Goal: Task Accomplishment & Management: Complete application form

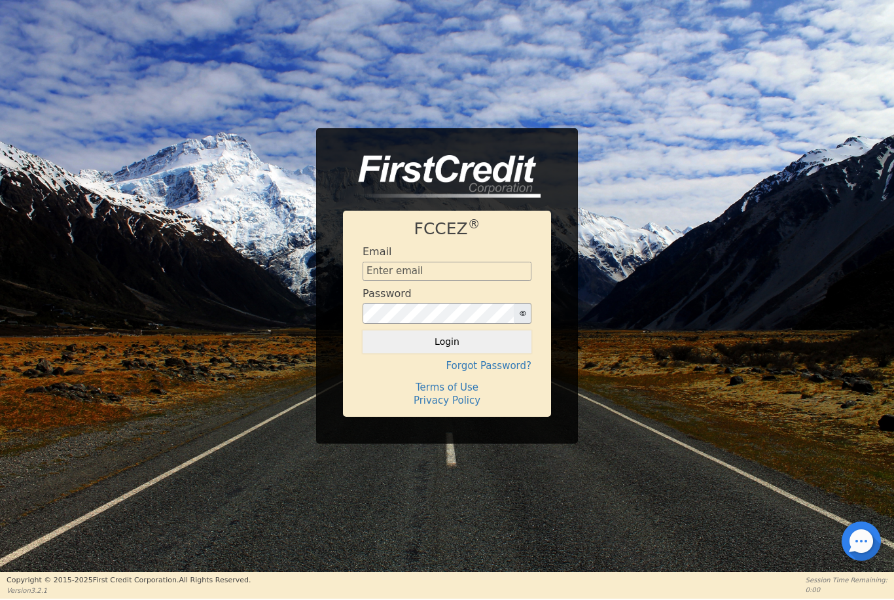
click at [471, 270] on input "text" at bounding box center [447, 272] width 169 height 20
type input "[EMAIL_ADDRESS][DOMAIN_NAME]"
click at [447, 342] on button "Login" at bounding box center [447, 341] width 169 height 22
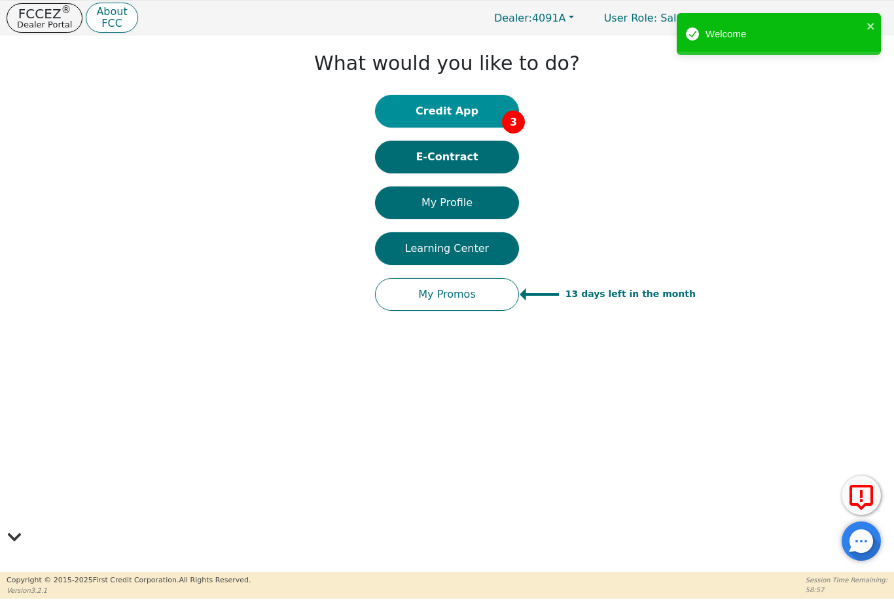
click at [484, 111] on button "Credit App 3" at bounding box center [447, 111] width 144 height 33
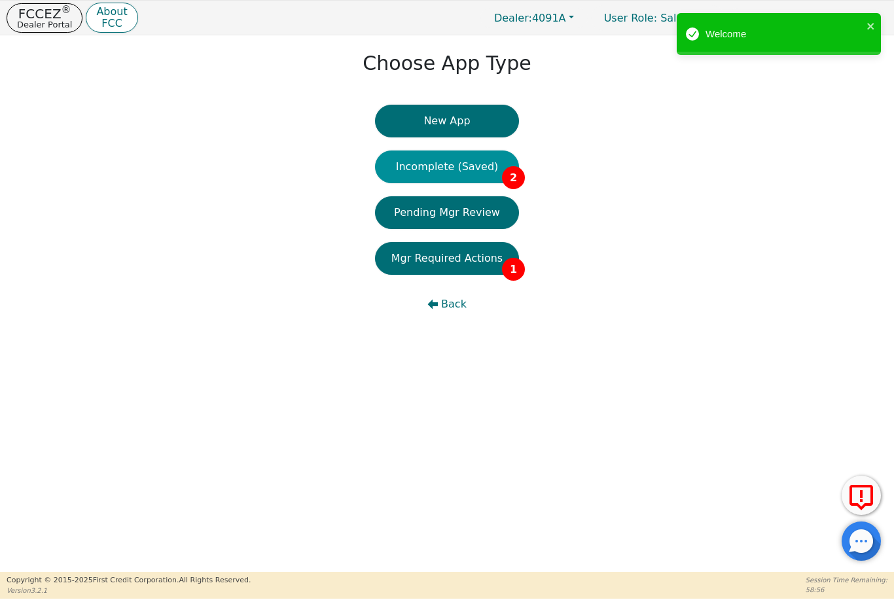
click at [480, 181] on button "Incomplete (Saved) 2" at bounding box center [447, 167] width 144 height 33
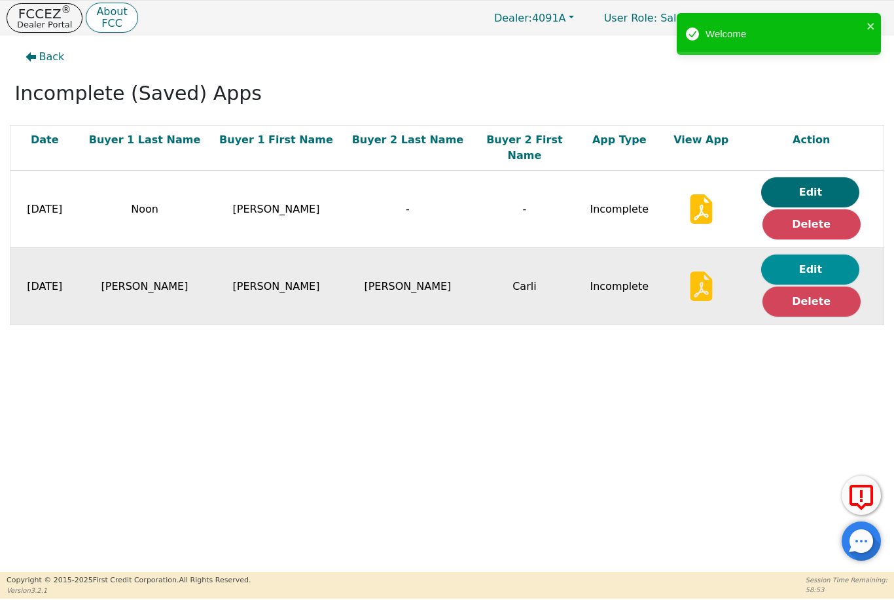
click at [825, 255] on button "Edit" at bounding box center [810, 270] width 98 height 30
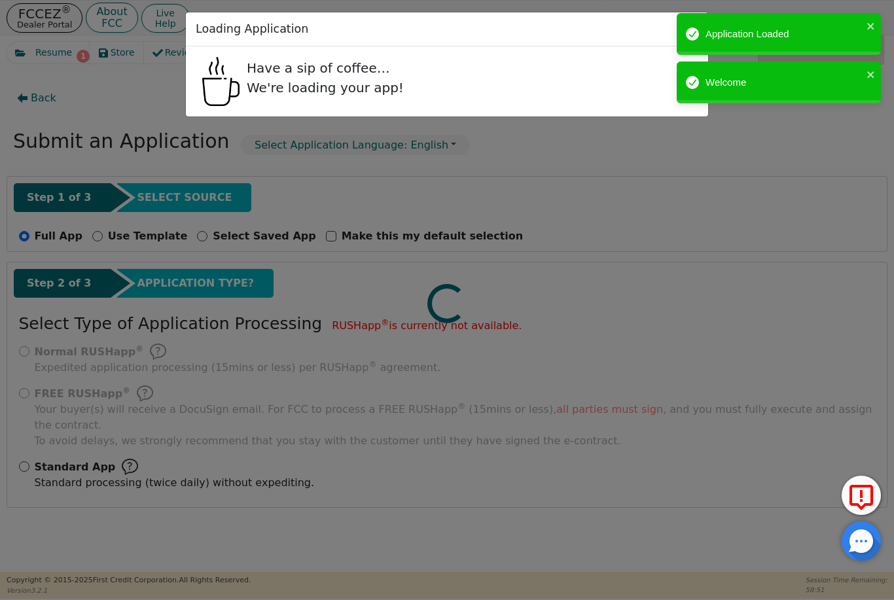
select select "GA"
select select "n"
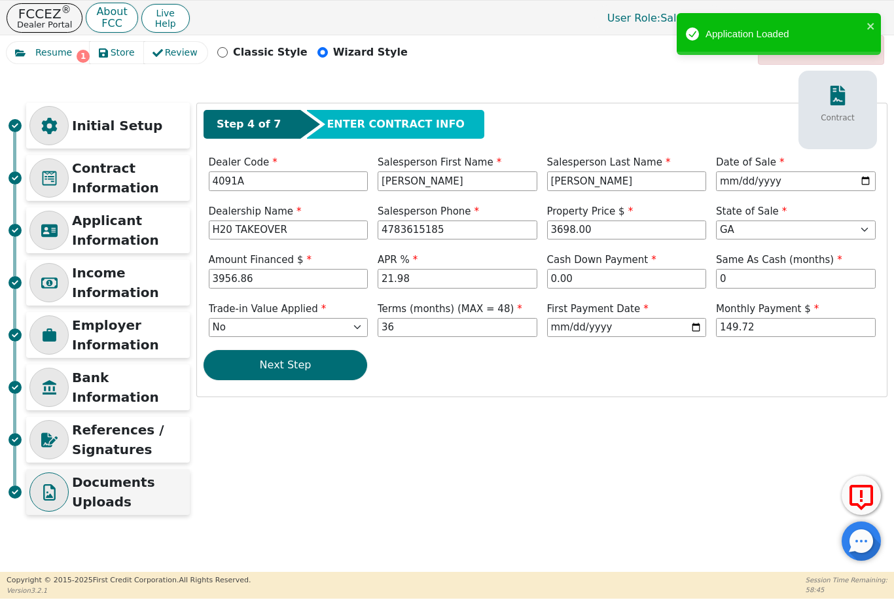
click at [128, 497] on p "Documents Uploads" at bounding box center [129, 492] width 115 height 39
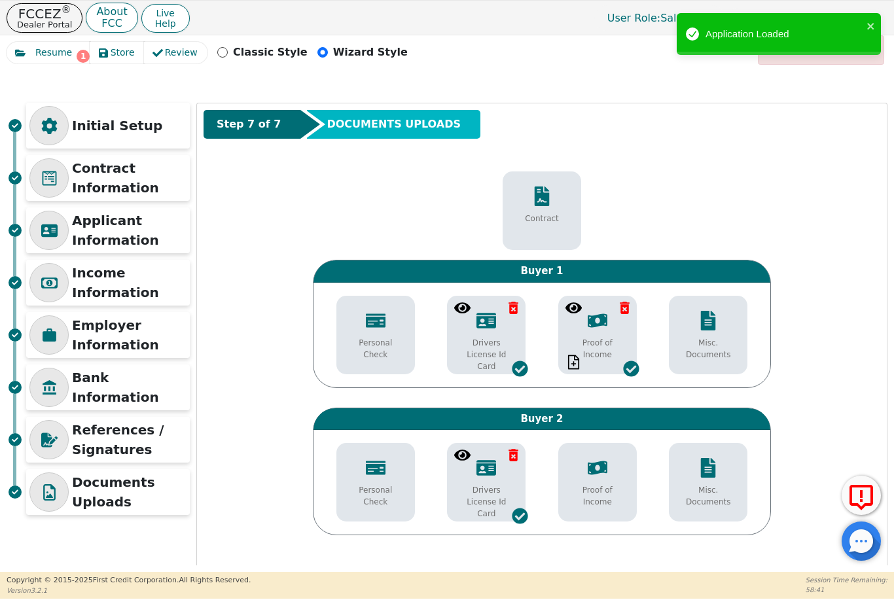
click at [376, 345] on p "Personal Check" at bounding box center [375, 349] width 59 height 24
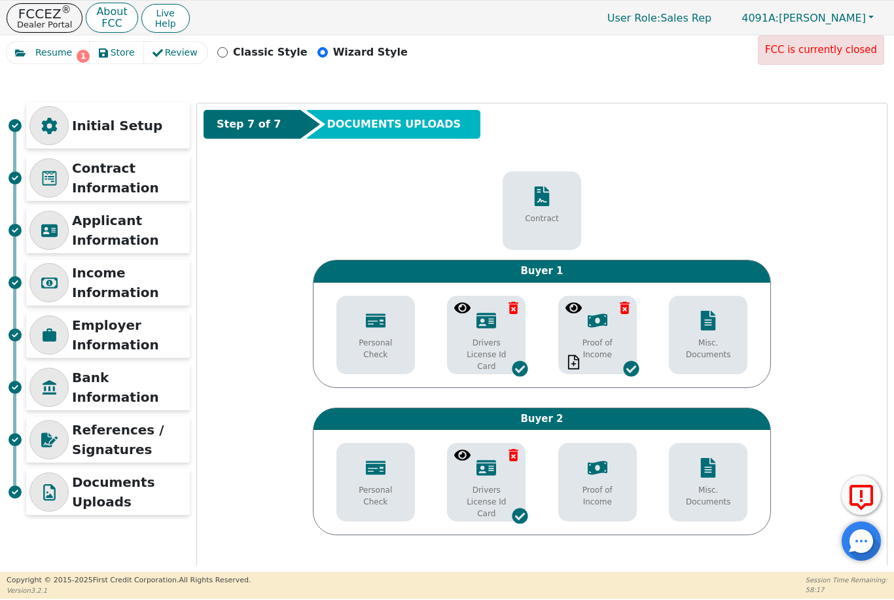
click at [383, 342] on p "Personal Check" at bounding box center [375, 349] width 59 height 24
click at [378, 353] on div "Personal Check" at bounding box center [376, 335] width 72 height 63
click at [367, 344] on p "Personal Check" at bounding box center [375, 349] width 59 height 24
click at [386, 342] on p "Personal Check" at bounding box center [375, 349] width 59 height 24
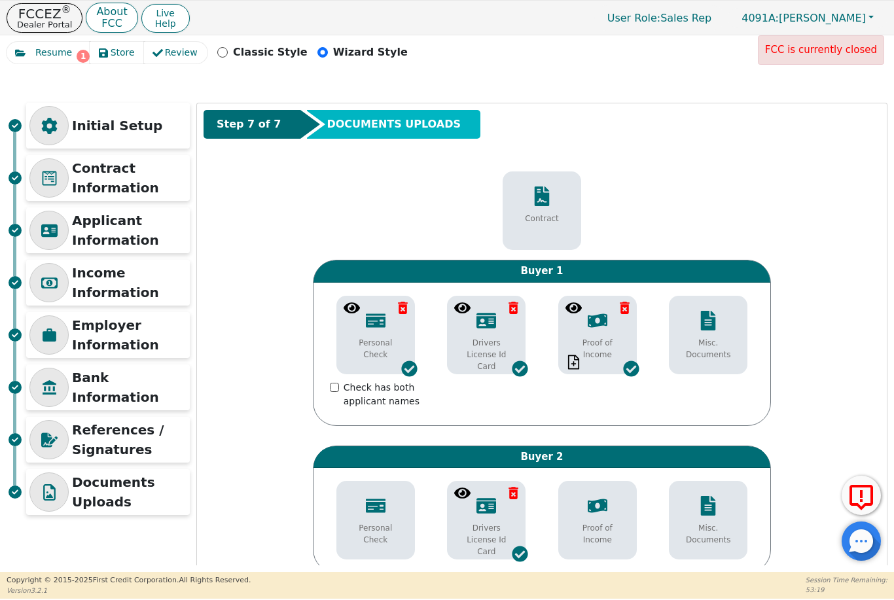
click at [707, 334] on div "Misc. Documents" at bounding box center [708, 335] width 72 height 63
click at [382, 539] on div "Personal Check" at bounding box center [376, 521] width 72 height 63
click at [718, 514] on icon at bounding box center [708, 506] width 20 height 20
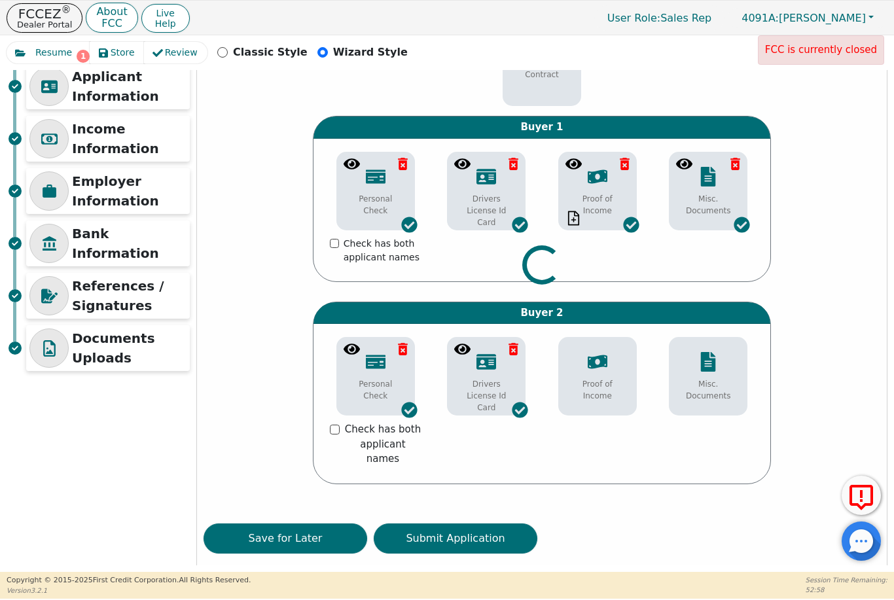
scroll to position [143, 0]
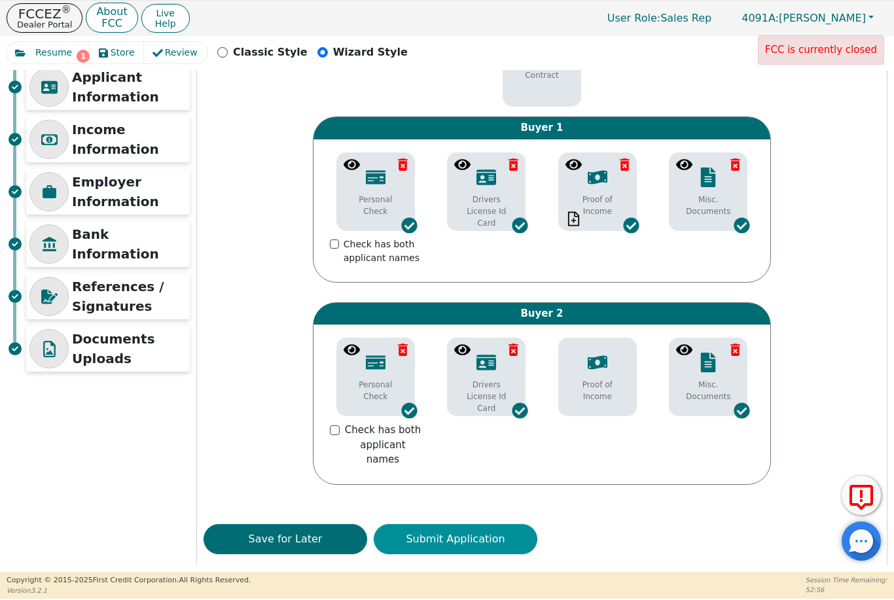
click at [465, 526] on button "Submit Application" at bounding box center [456, 539] width 164 height 30
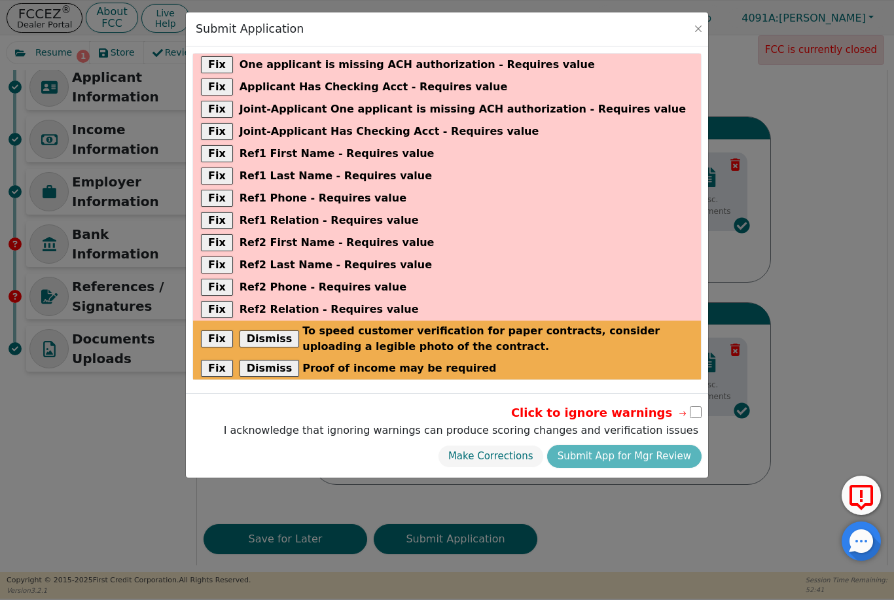
click at [813, 240] on div "Submit Application Fix One applicant is missing ACH authorization - Requires va…" at bounding box center [447, 300] width 894 height 600
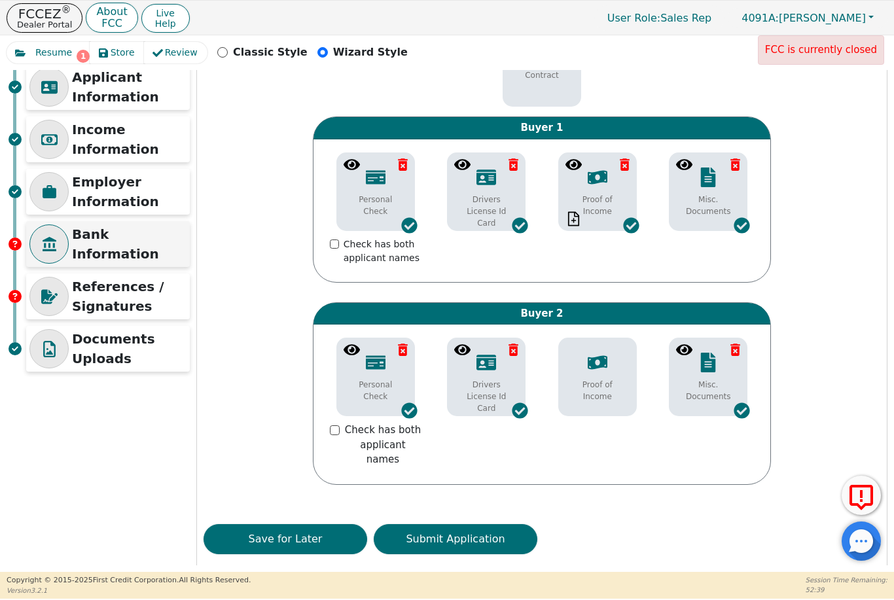
click at [151, 240] on p "Bank Information" at bounding box center [129, 243] width 115 height 39
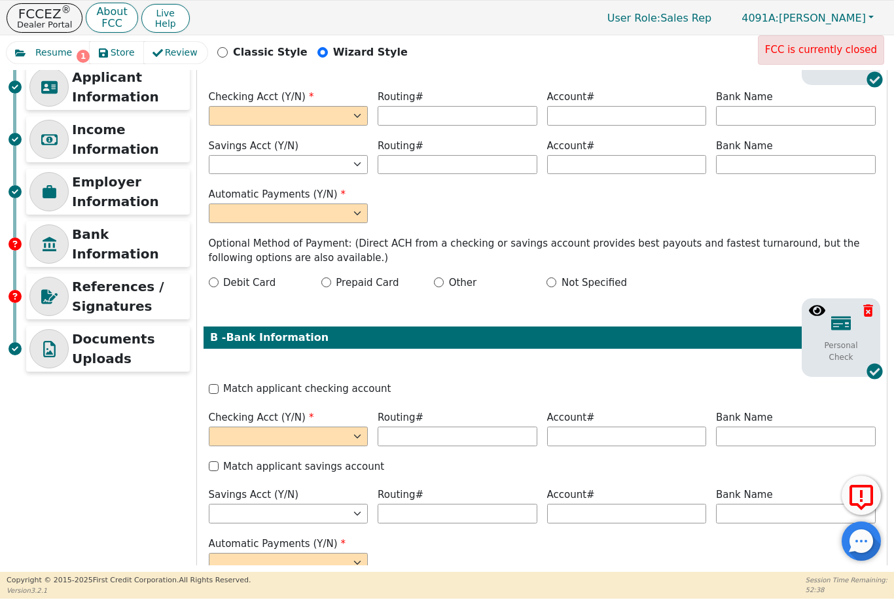
click at [325, 113] on select "Yes No" at bounding box center [289, 116] width 160 height 20
select select "y"
click at [503, 113] on input "text" at bounding box center [458, 116] width 160 height 20
click at [609, 115] on input "text" at bounding box center [627, 116] width 160 height 20
type input "*********"
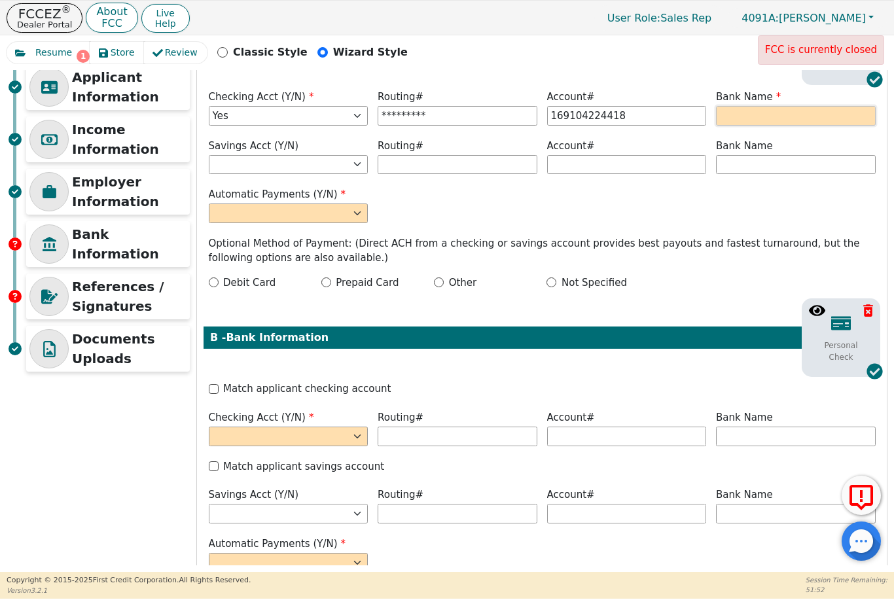
click at [761, 116] on input "text" at bounding box center [796, 116] width 160 height 20
type input "**********"
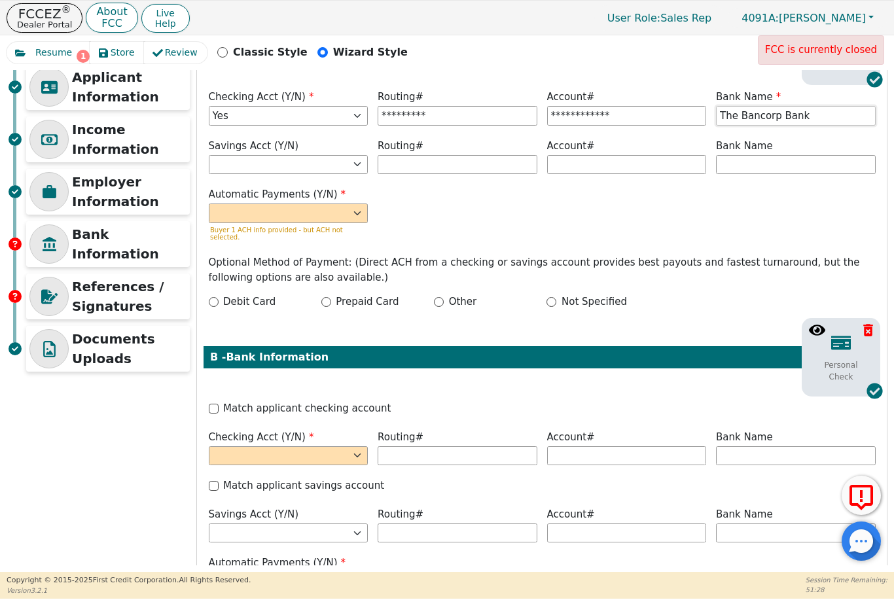
type input "The Bancorp Bank"
click at [343, 221] on select "Yes No" at bounding box center [289, 214] width 160 height 20
select select "y"
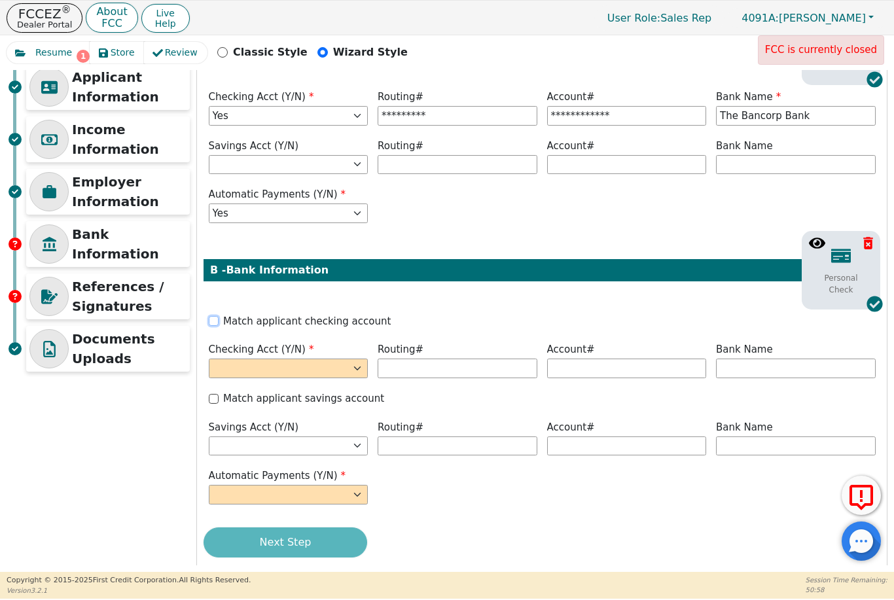
click at [217, 317] on input "Match applicant checking account" at bounding box center [214, 321] width 10 height 10
checkbox input "true"
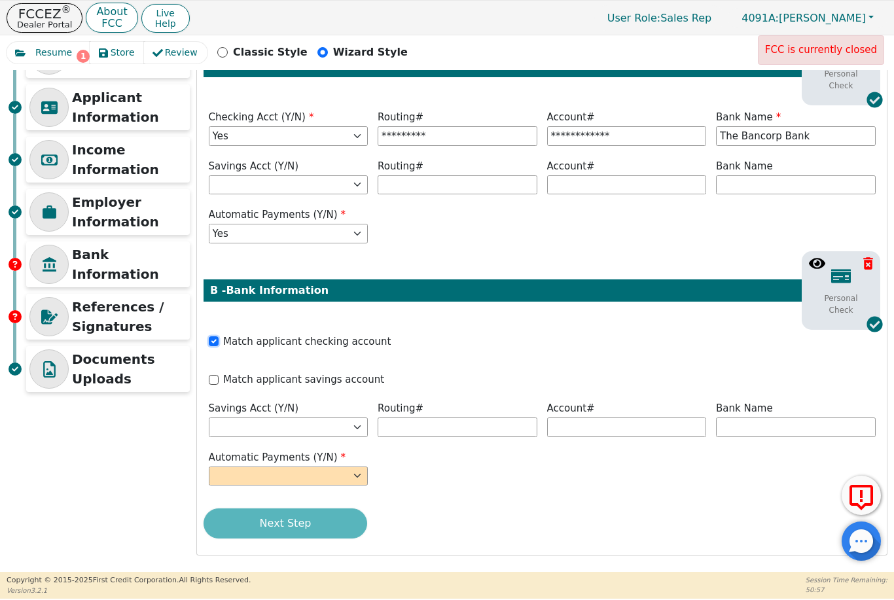
scroll to position [111, 0]
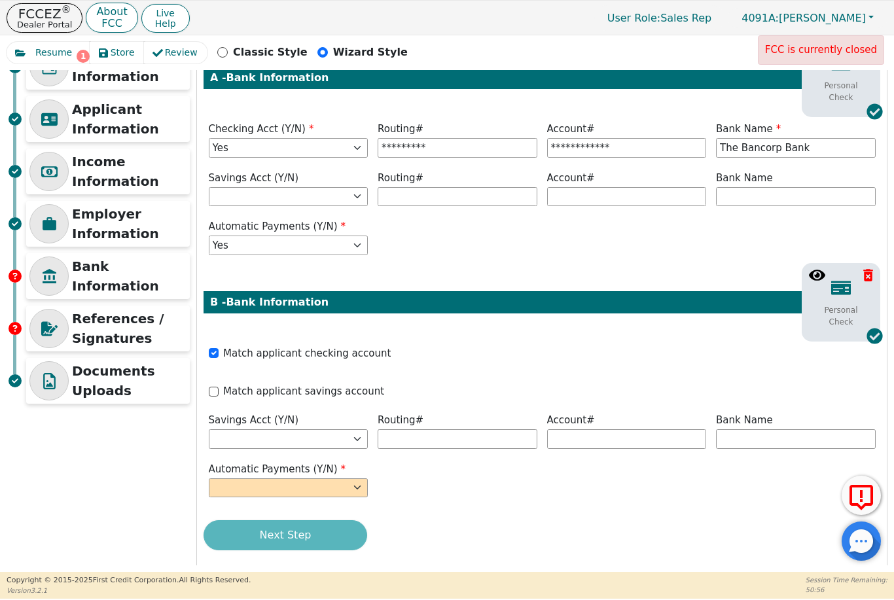
click at [329, 463] on label "Automatic Payments (Y/N)" at bounding box center [289, 469] width 160 height 15
click at [351, 478] on select "Yes No" at bounding box center [289, 488] width 160 height 20
select select "y"
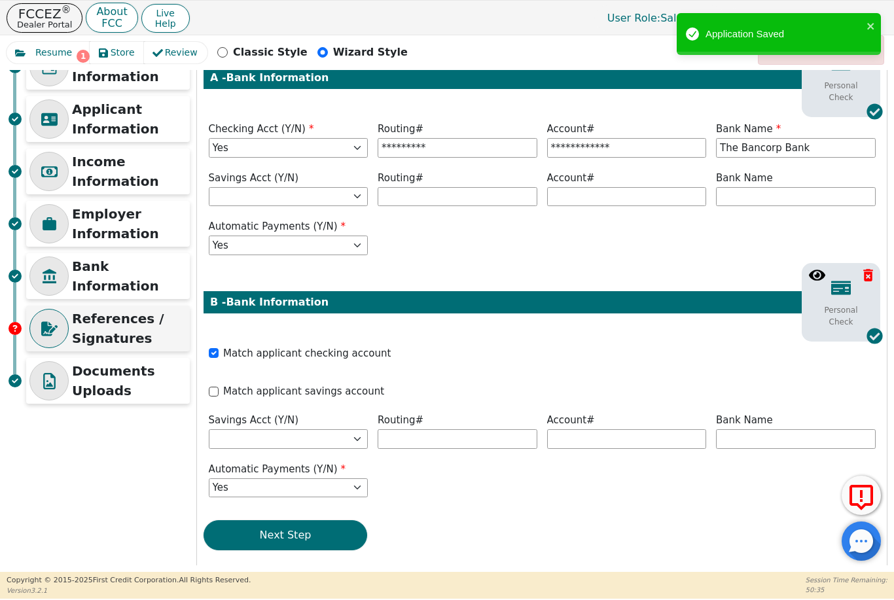
click at [126, 330] on p "References / Signatures" at bounding box center [129, 328] width 115 height 39
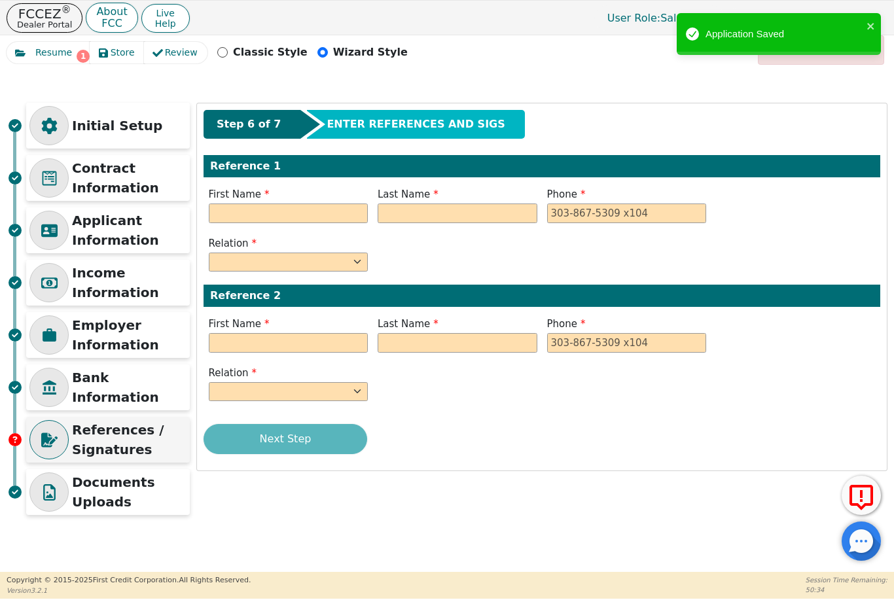
scroll to position [0, 0]
click at [312, 221] on input "text" at bounding box center [289, 214] width 160 height 20
type input "[PERSON_NAME]"
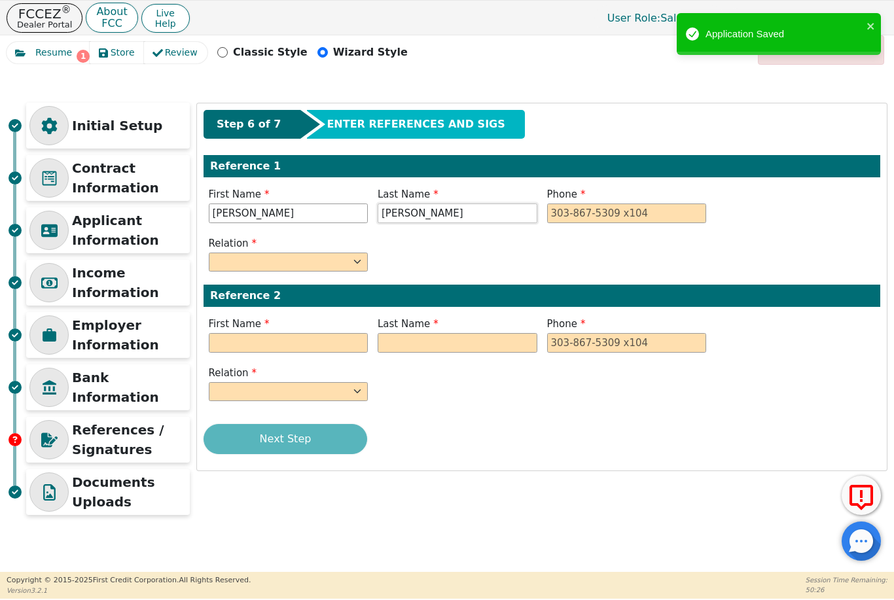
type input "[PERSON_NAME]"
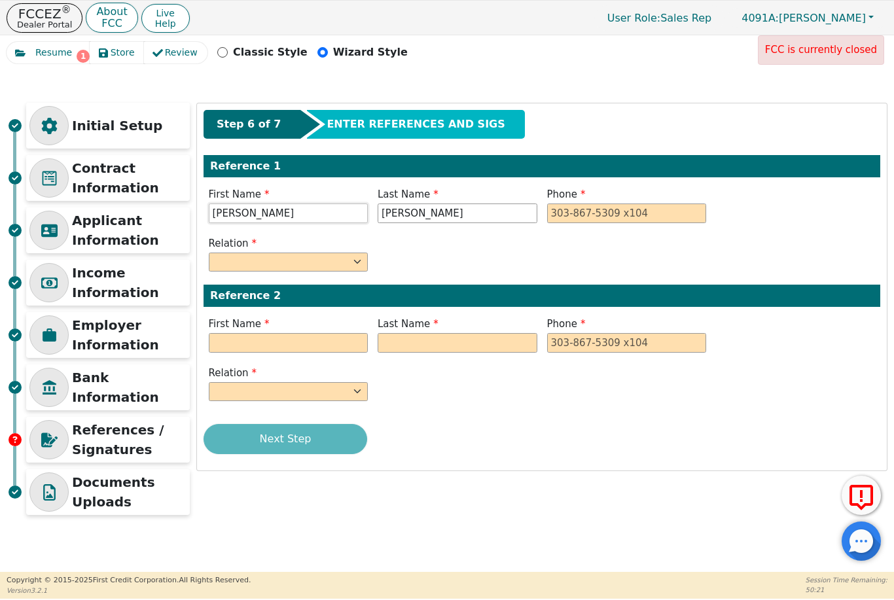
type input "J"
type input "R"
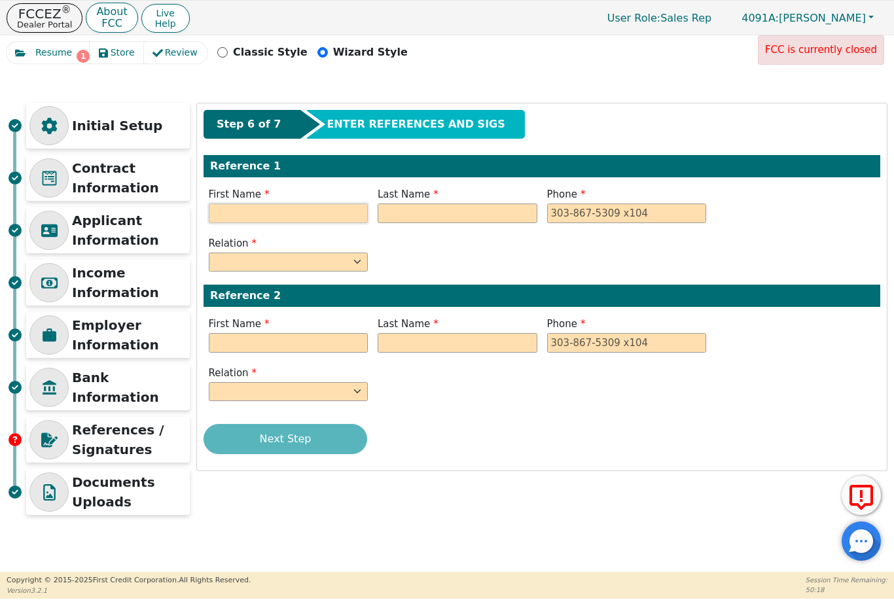
click at [331, 212] on input "text" at bounding box center [289, 214] width 160 height 20
type input "[PERSON_NAME]"
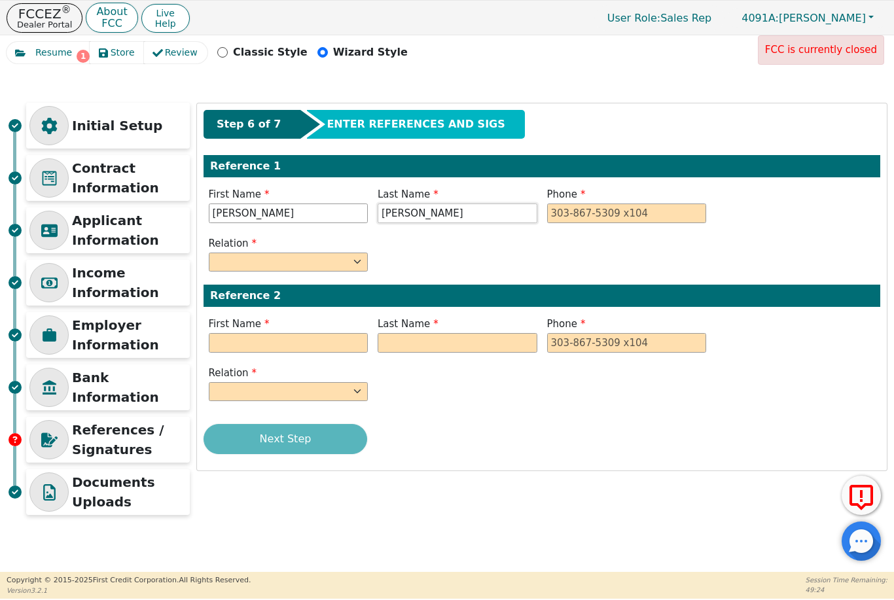
type input "[PERSON_NAME]"
click at [322, 264] on select "FATHER MOTHER SISTER BROTHER DAUGHTER SON CO-WORKER NEIGHBOR FRIEND COUSIN G-MO…" at bounding box center [289, 263] width 160 height 20
type input "[PHONE_NUMBER]"
select select "FRIEND"
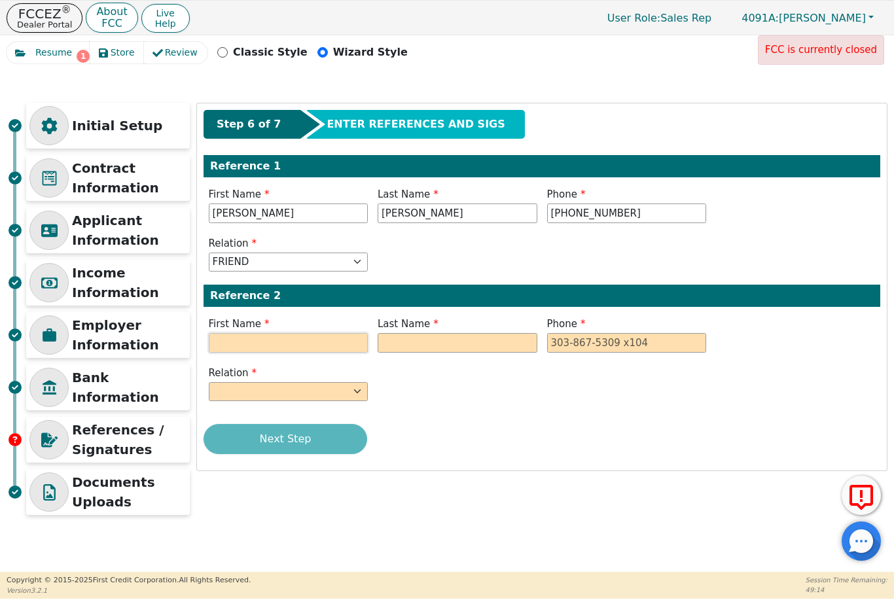
click at [326, 338] on input "text" at bounding box center [289, 343] width 160 height 20
type input "[PERSON_NAME]"
type input "J"
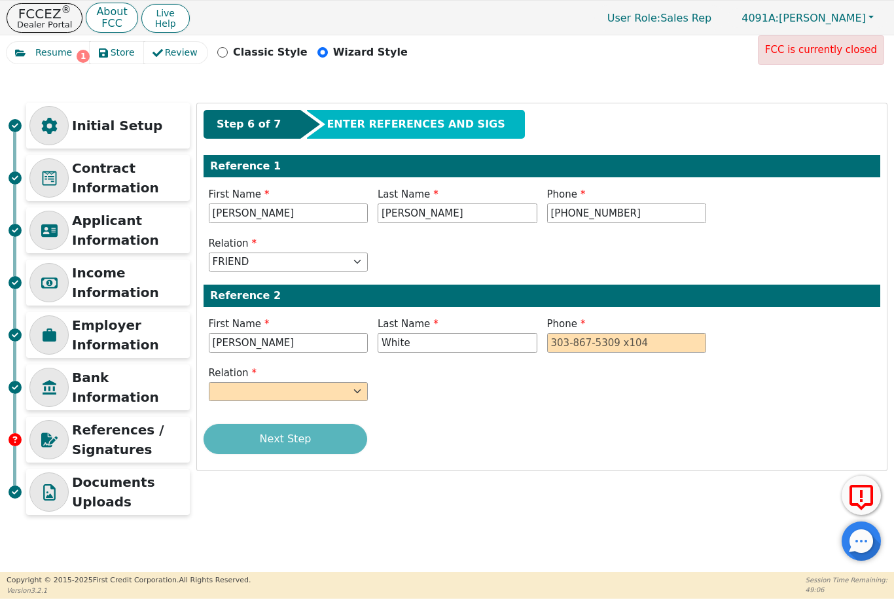
type input "White"
click at [311, 384] on select "FATHER MOTHER SISTER BROTHER DAUGHTER SON CO-WORKER NEIGHBOR FRIEND COUSIN G-MO…" at bounding box center [289, 392] width 160 height 20
type input "[PHONE_NUMBER]"
select select "CO-WORKER"
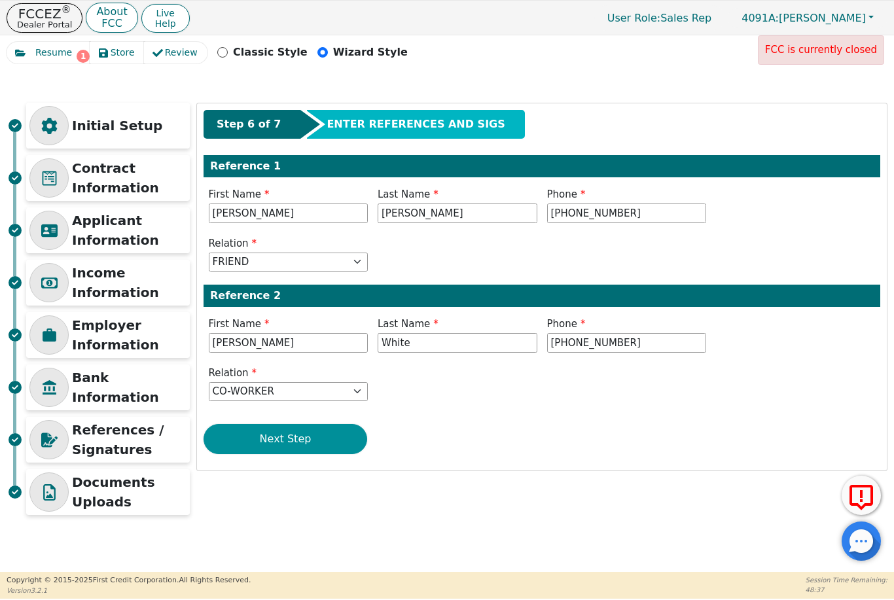
click at [308, 440] on button "Next Step" at bounding box center [286, 439] width 164 height 30
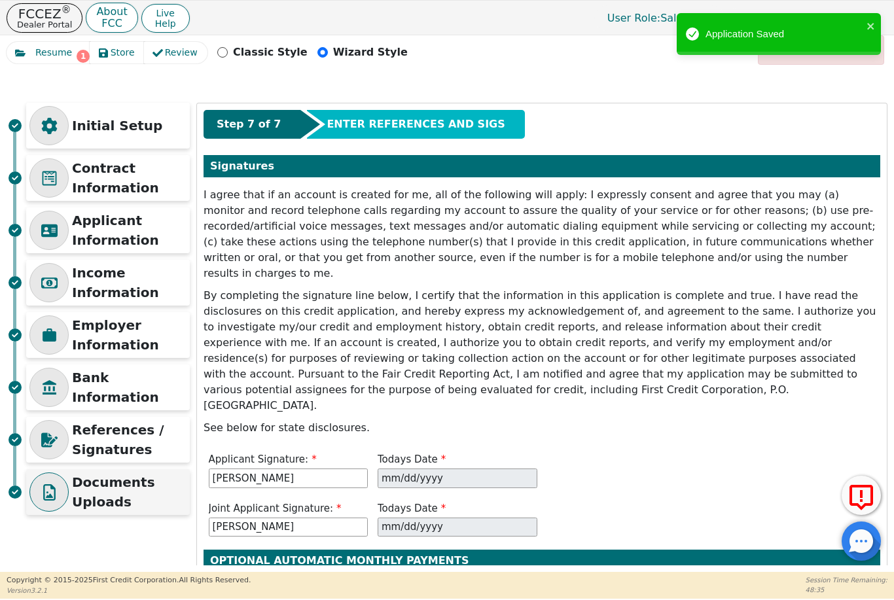
click at [106, 501] on p "Documents Uploads" at bounding box center [129, 492] width 115 height 39
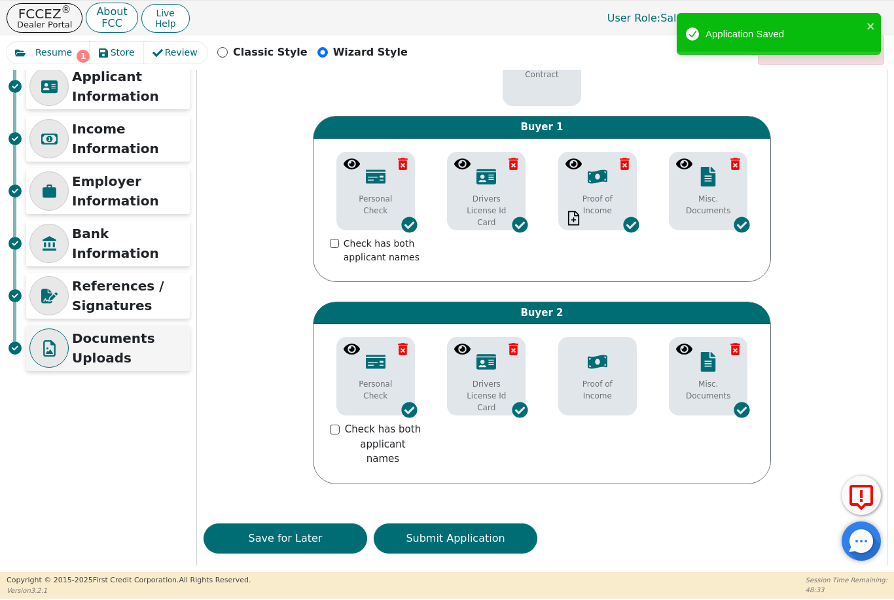
scroll to position [143, 0]
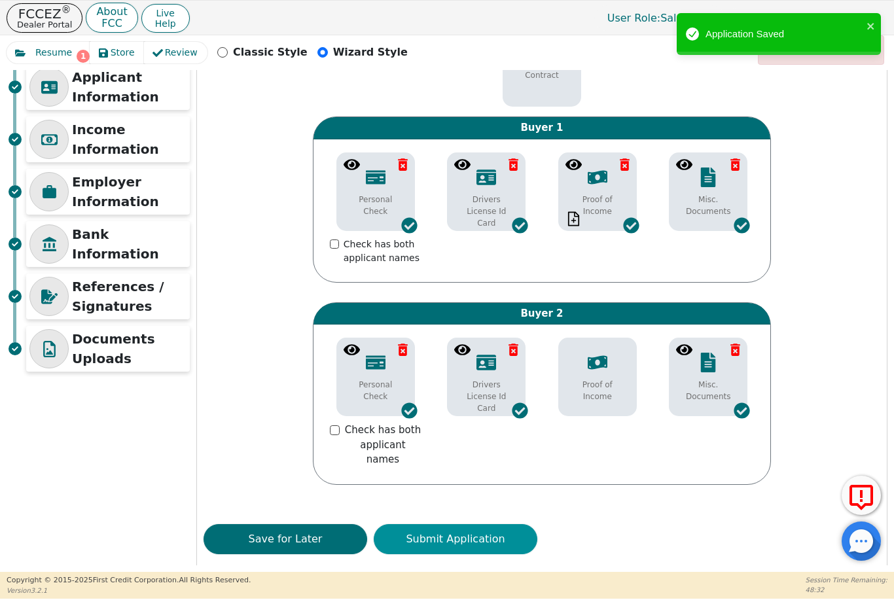
click at [446, 526] on button "Submit Application" at bounding box center [456, 539] width 164 height 30
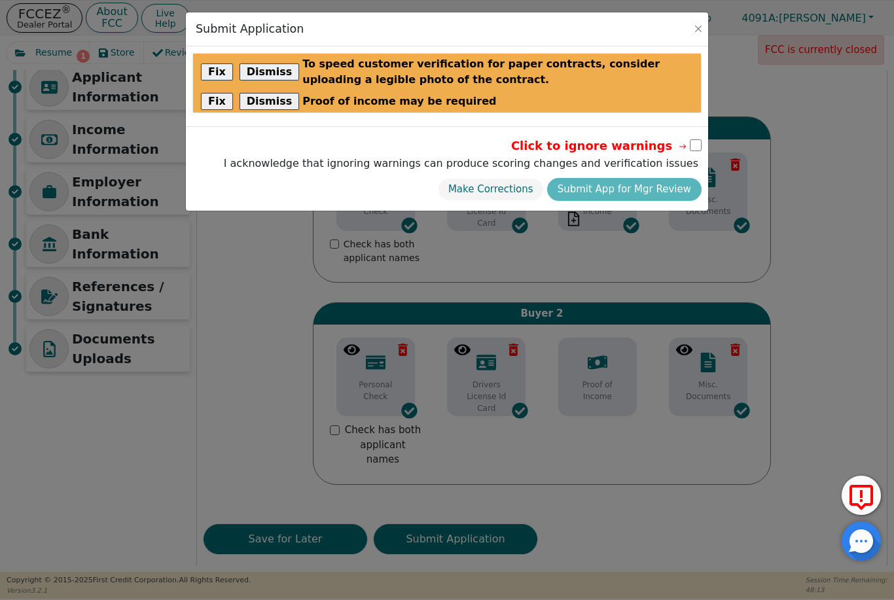
click at [690, 144] on input "checkbox" at bounding box center [696, 145] width 12 height 12
checkbox input "true"
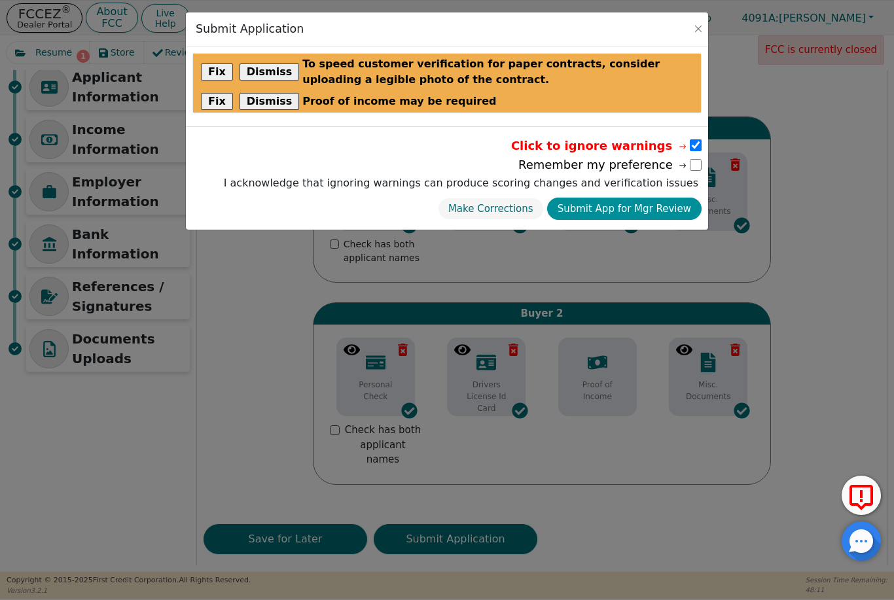
click at [676, 204] on button "Submit App for Mgr Review" at bounding box center [624, 209] width 154 height 23
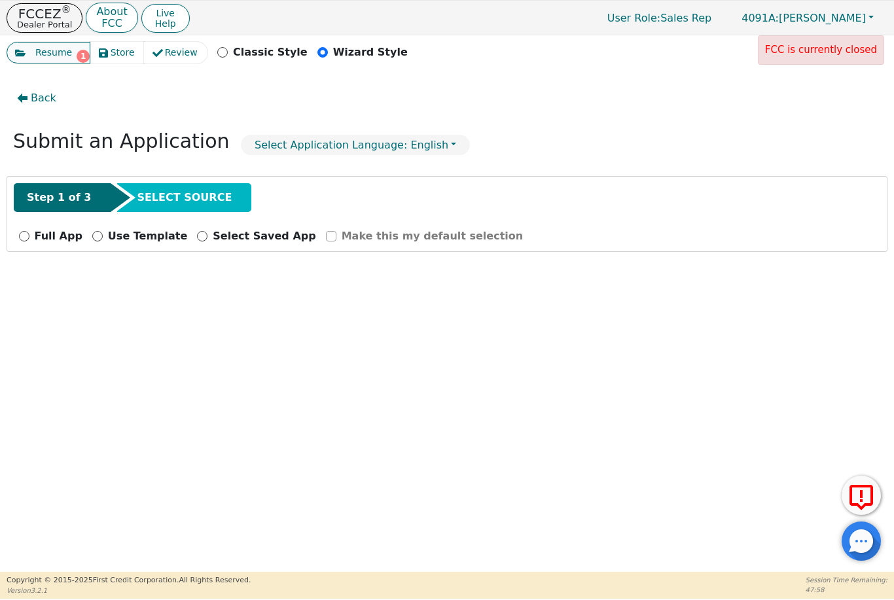
click at [62, 57] on span "Resume" at bounding box center [53, 53] width 37 height 14
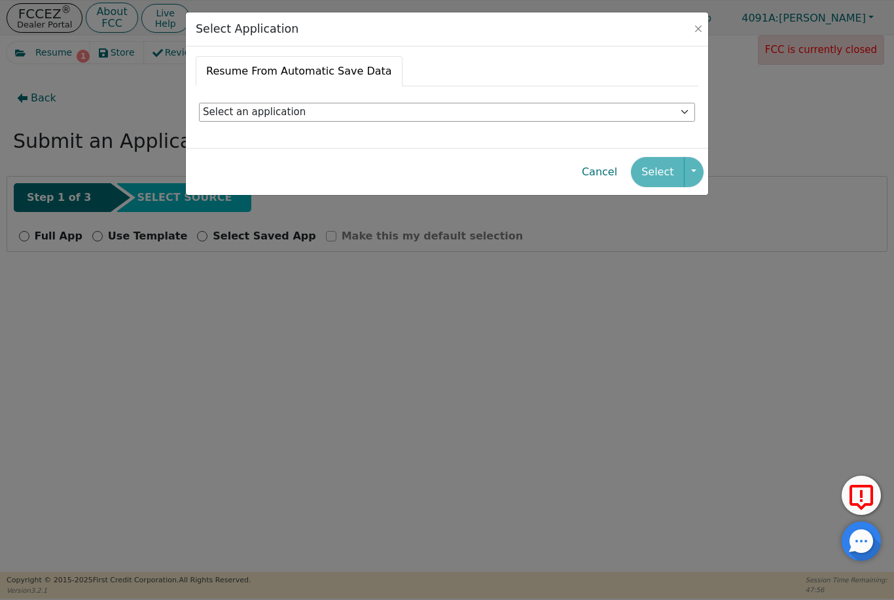
click at [474, 474] on div "Select Application Resume From Automatic Save Data Select an application [PERSO…" at bounding box center [447, 300] width 894 height 600
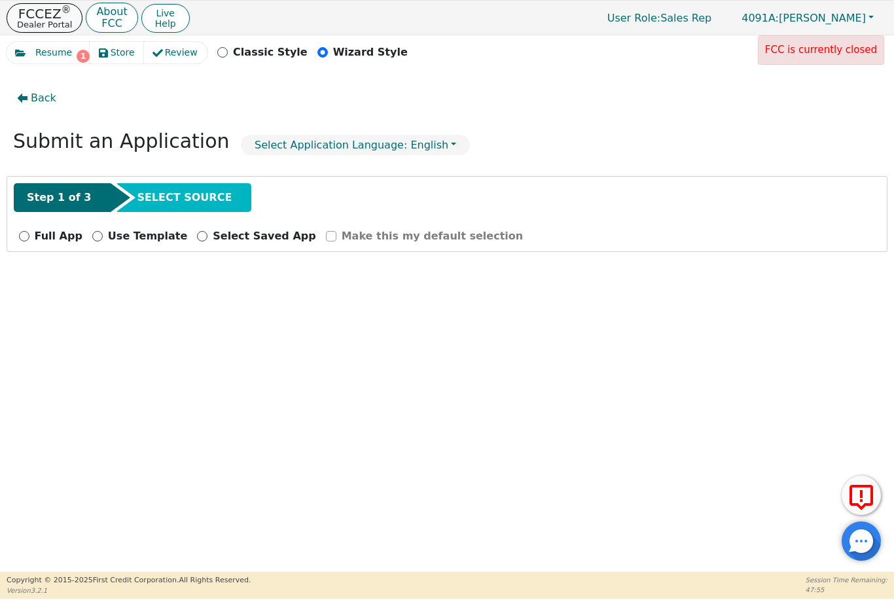
click at [37, 22] on p "Dealer Portal" at bounding box center [44, 24] width 55 height 9
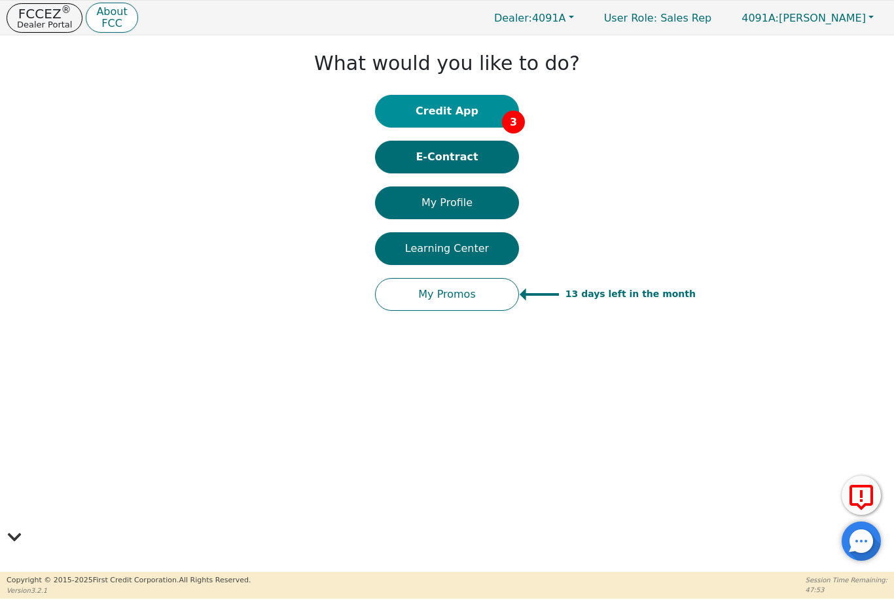
click at [474, 99] on button "Credit App 3" at bounding box center [447, 111] width 144 height 33
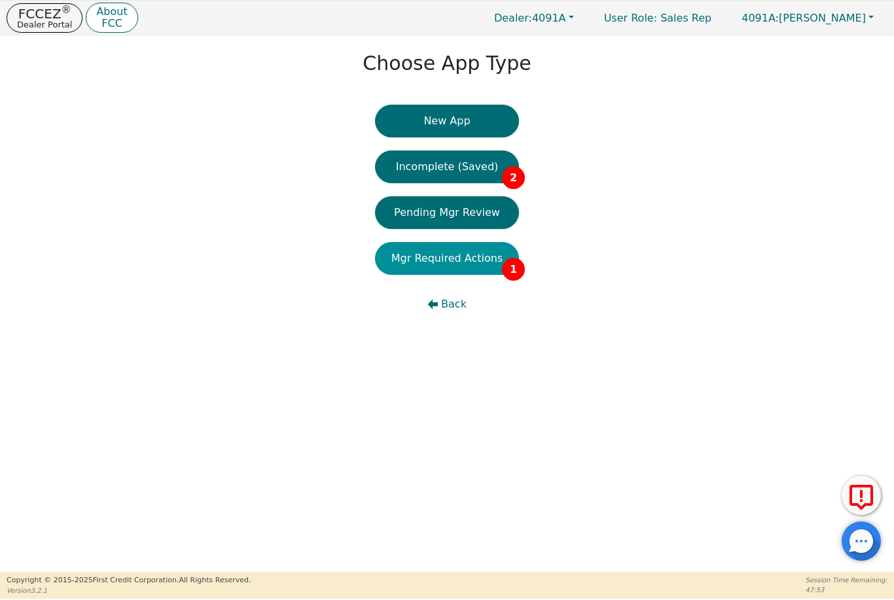
click at [456, 256] on button "Mgr Required Actions 1" at bounding box center [447, 258] width 144 height 33
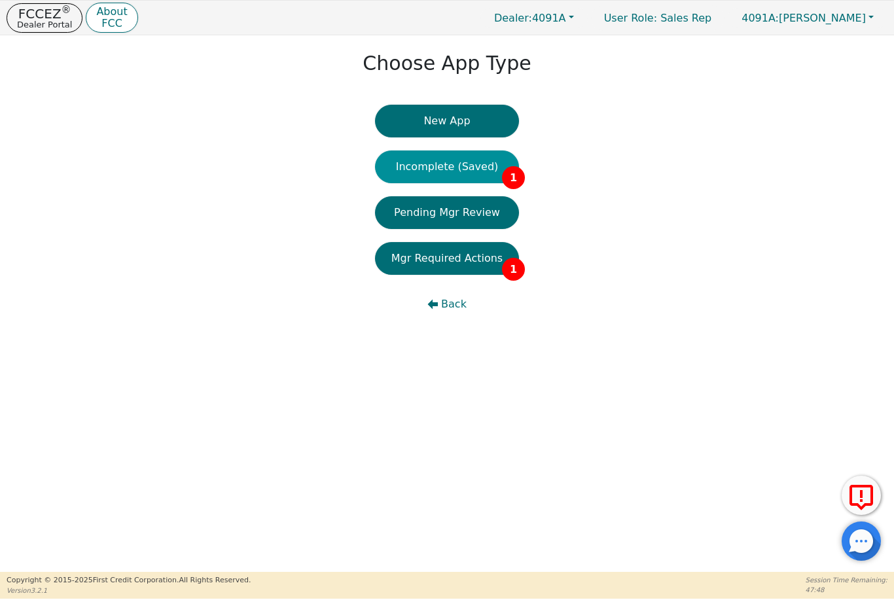
click at [476, 166] on button "Incomplete (Saved) 1" at bounding box center [447, 167] width 144 height 33
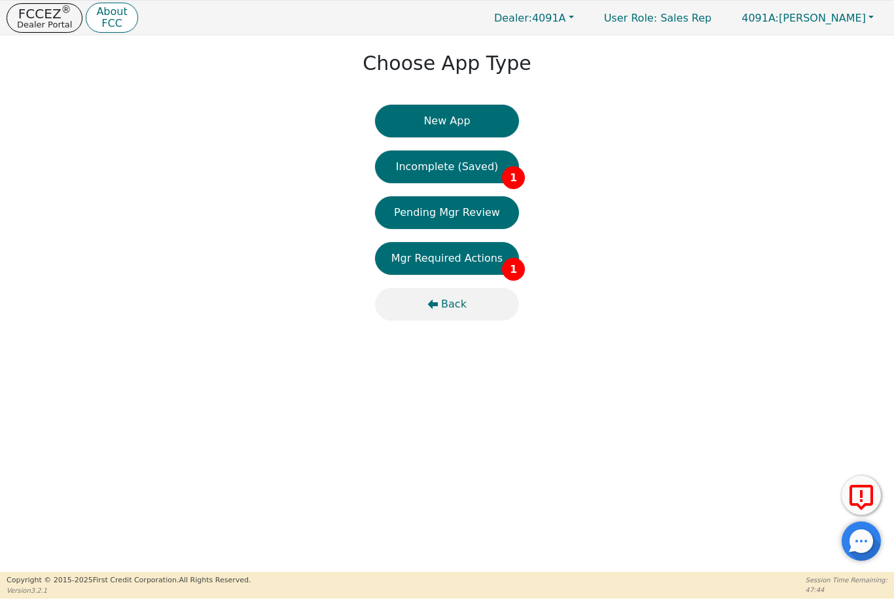
click at [457, 306] on span "Back" at bounding box center [454, 304] width 26 height 16
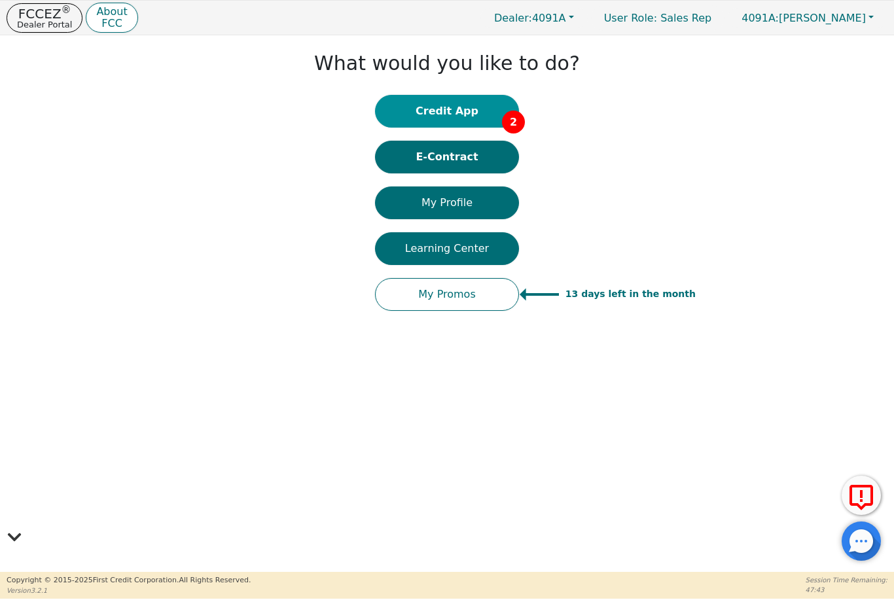
click at [489, 98] on button "Credit App 2" at bounding box center [447, 111] width 144 height 33
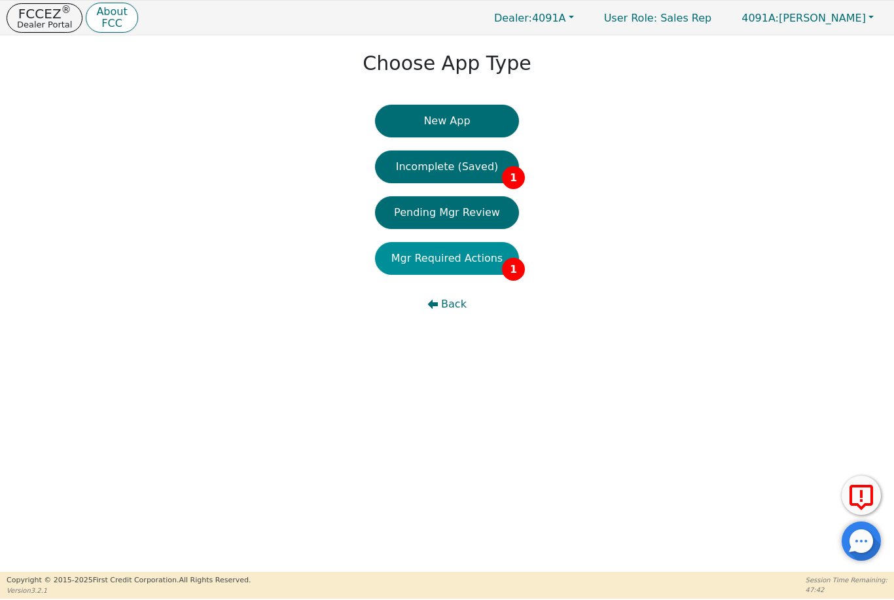
click at [485, 259] on button "Mgr Required Actions 1" at bounding box center [447, 258] width 144 height 33
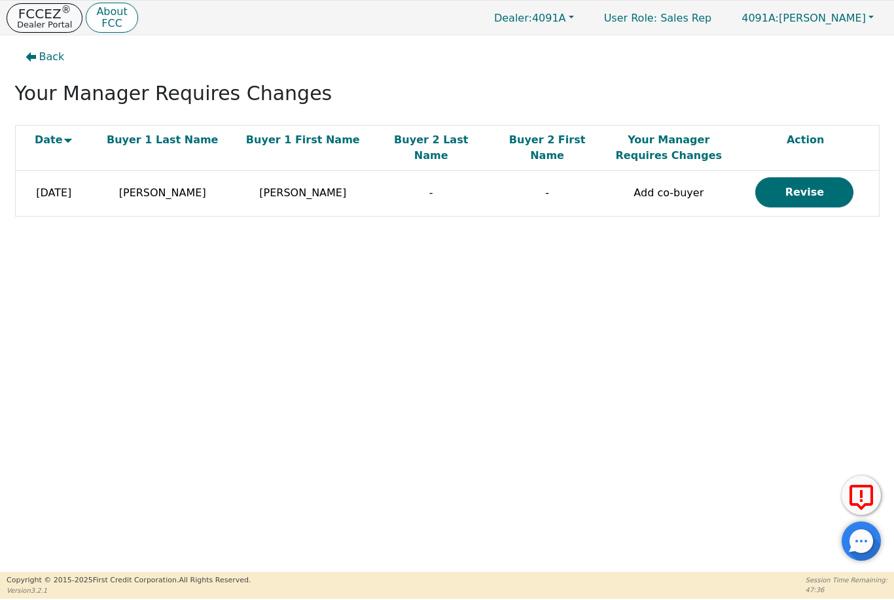
click at [56, 17] on p "FCCEZ ®" at bounding box center [44, 13] width 55 height 13
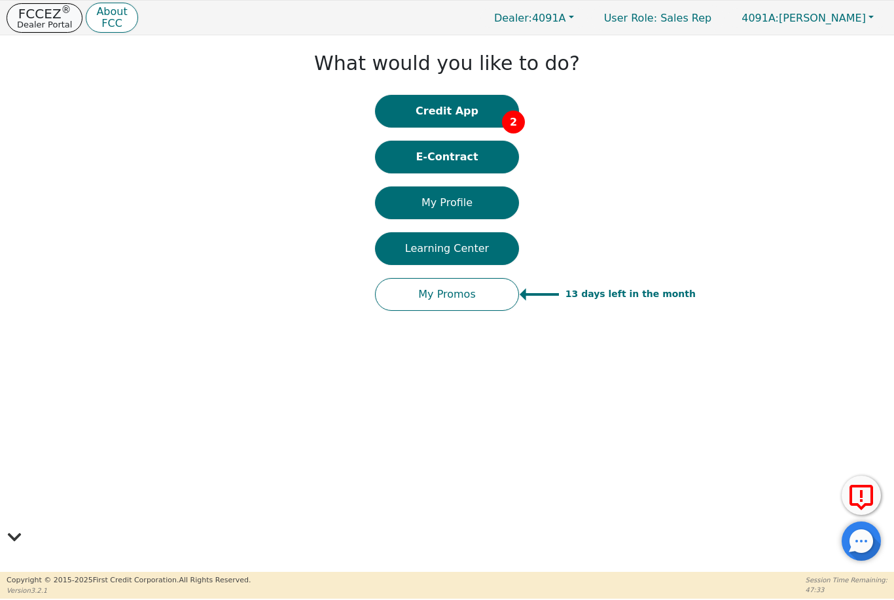
click at [38, 24] on p "Dealer Portal" at bounding box center [44, 24] width 55 height 9
click at [482, 151] on button "E-Contract" at bounding box center [447, 157] width 144 height 33
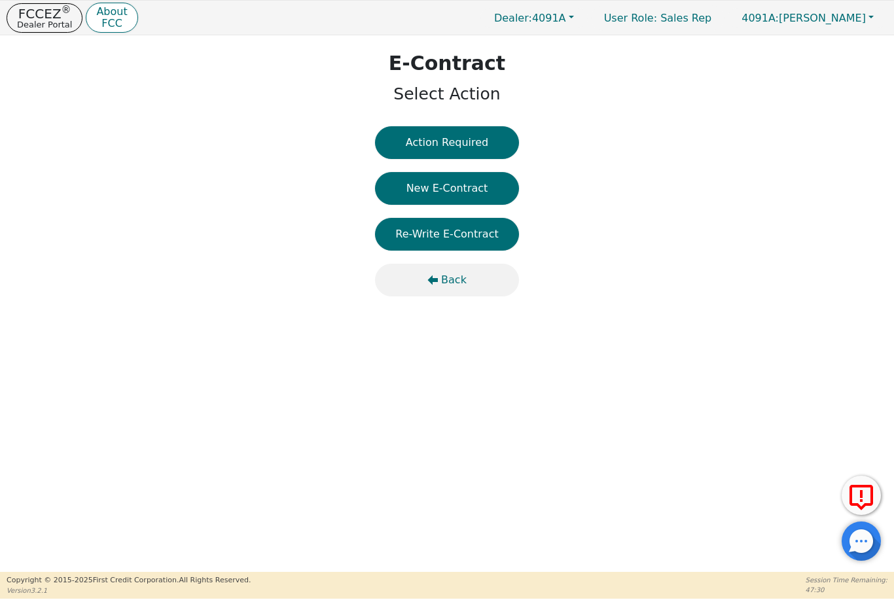
click at [462, 280] on span "Back" at bounding box center [454, 280] width 26 height 16
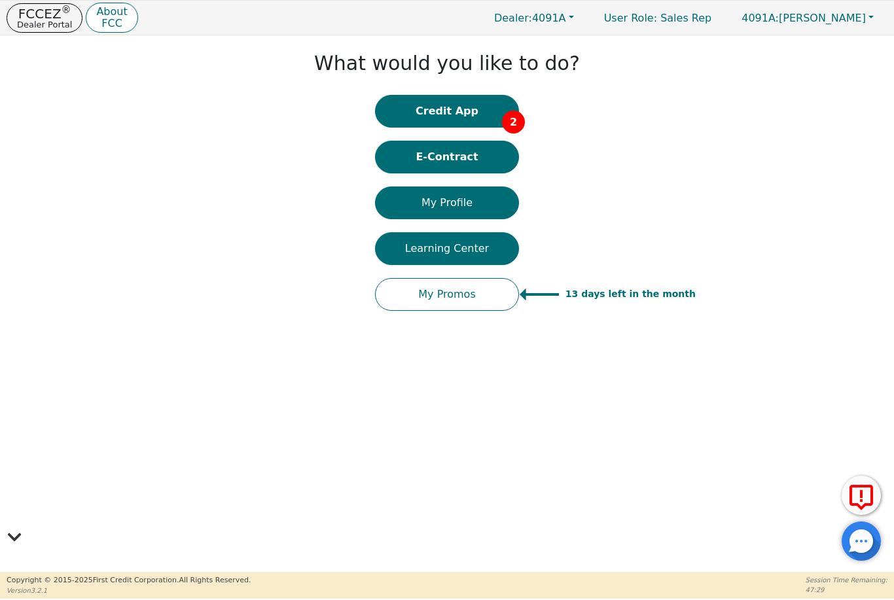
click at [468, 90] on div "What would you like to do? Credit App 2 E-Contract My Profile Learning Center M…" at bounding box center [447, 183] width 287 height 282
click at [490, 112] on button "Credit App 2" at bounding box center [447, 111] width 144 height 33
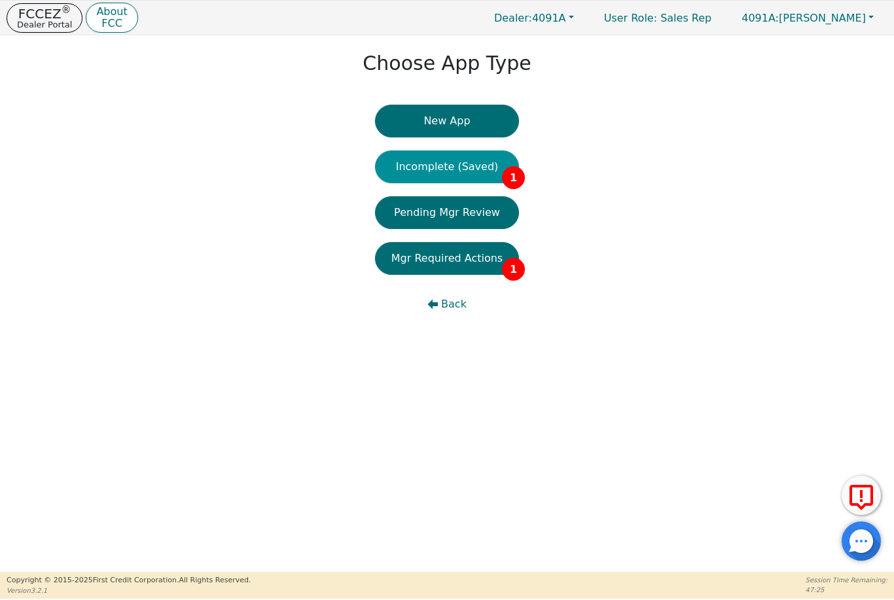
click at [495, 181] on button "Incomplete (Saved) 1" at bounding box center [447, 167] width 144 height 33
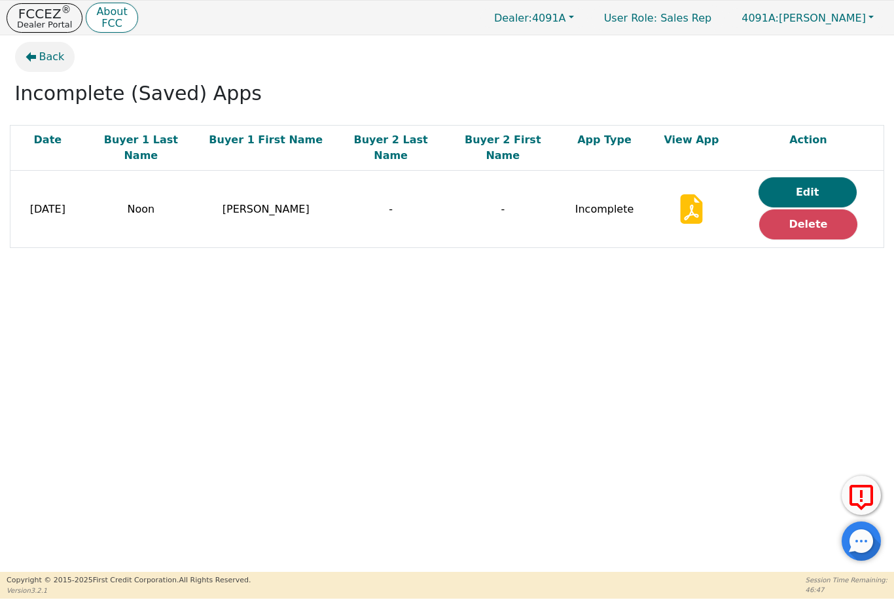
click at [46, 59] on span "Back" at bounding box center [52, 57] width 26 height 16
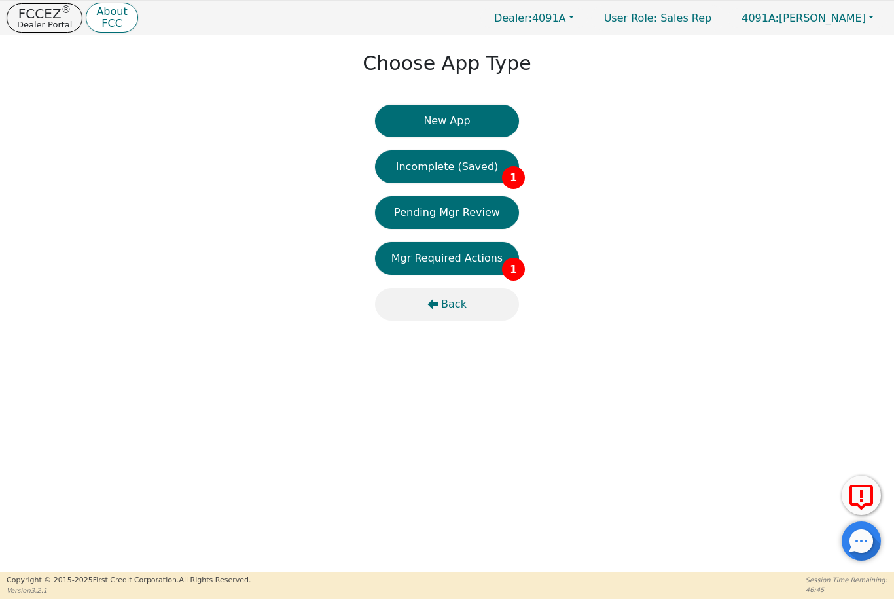
click at [441, 305] on button "Back" at bounding box center [447, 304] width 144 height 33
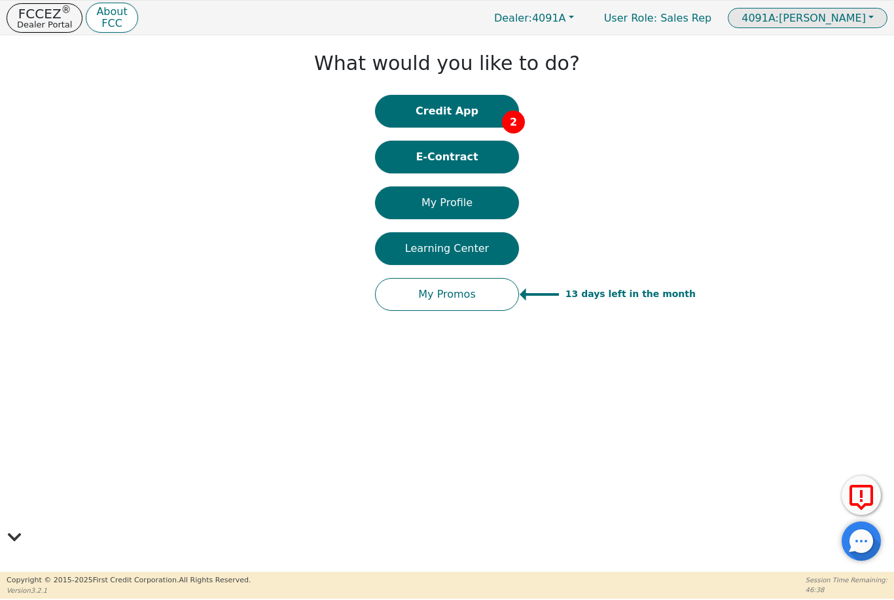
click at [869, 9] on button "4091A: [PERSON_NAME]" at bounding box center [808, 18] width 160 height 20
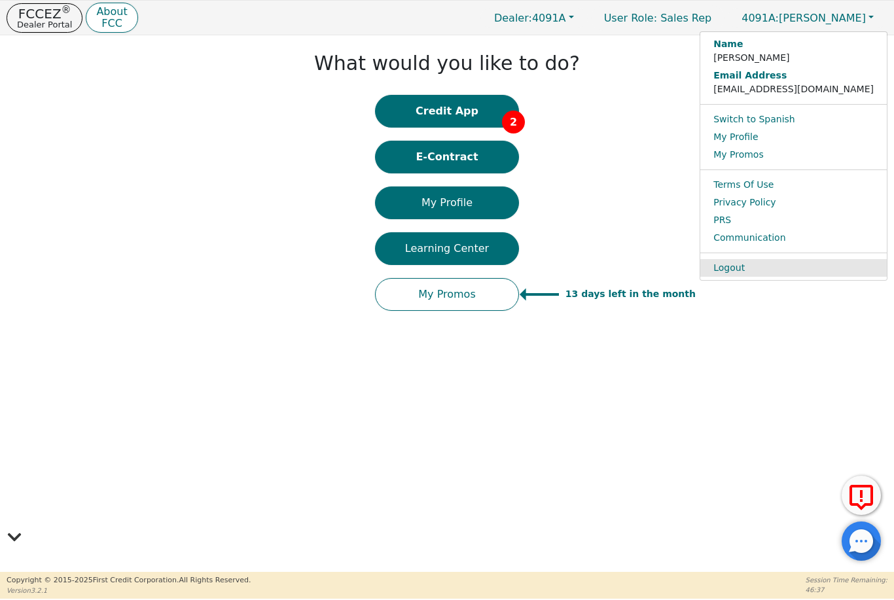
click at [767, 264] on link "Logout" at bounding box center [793, 268] width 187 height 18
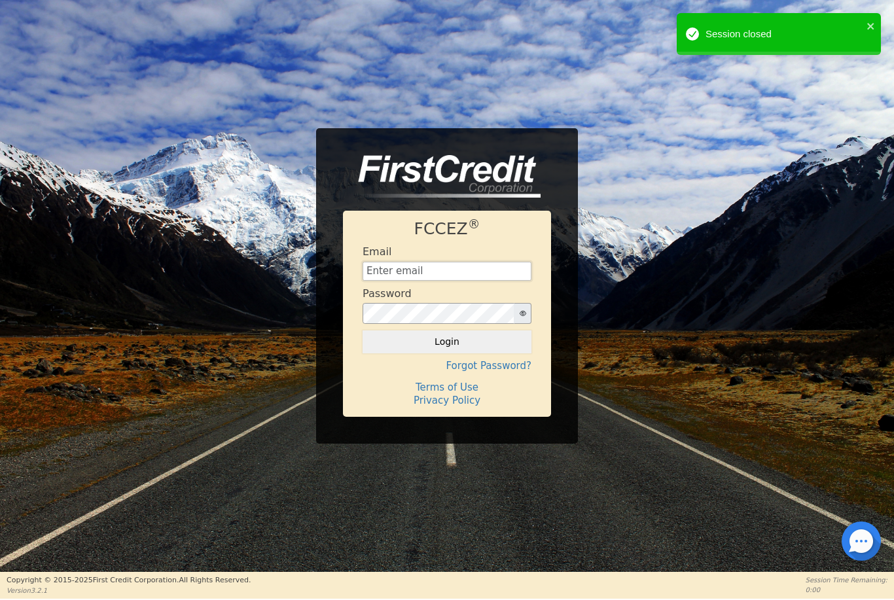
click at [485, 264] on input "text" at bounding box center [447, 272] width 169 height 20
type input "[EMAIL_ADDRESS][DOMAIN_NAME]"
click at [447, 342] on button "Login" at bounding box center [447, 341] width 169 height 22
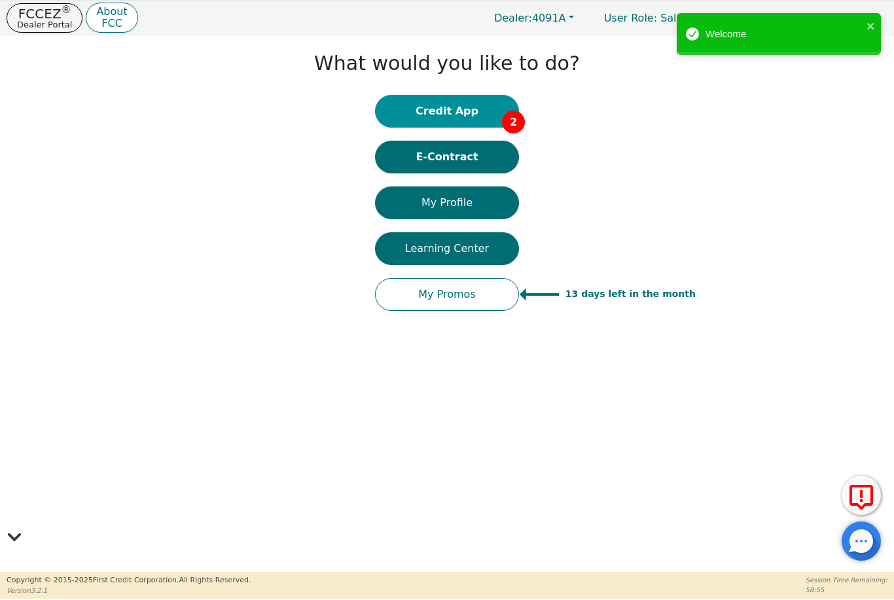
click at [448, 113] on button "Credit App 2" at bounding box center [447, 111] width 144 height 33
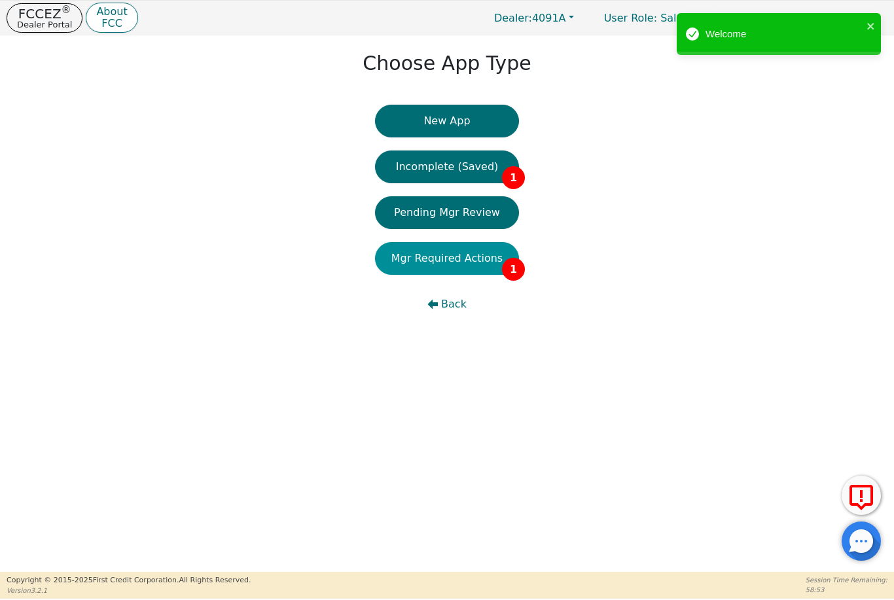
click at [463, 274] on button "Mgr Required Actions 1" at bounding box center [447, 258] width 144 height 33
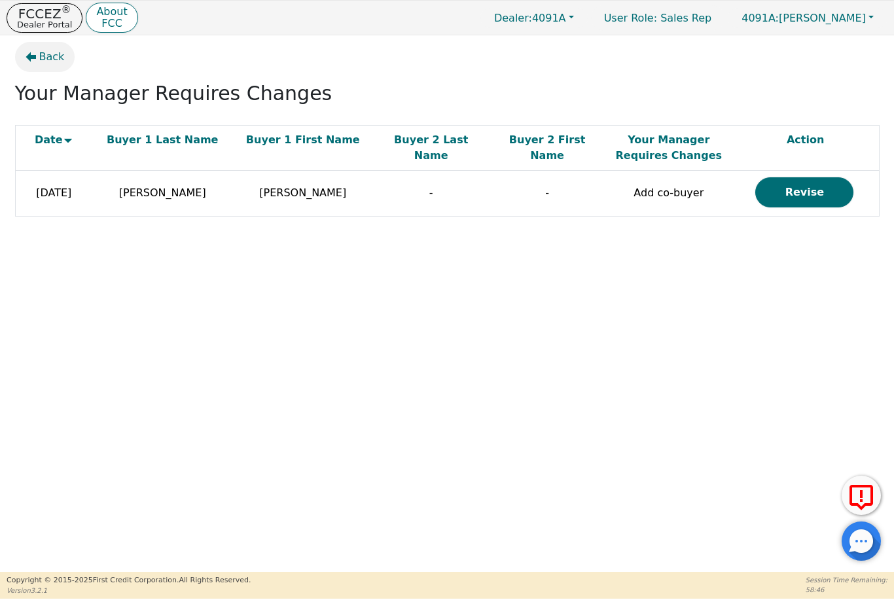
click at [46, 49] on span "Back" at bounding box center [52, 57] width 26 height 16
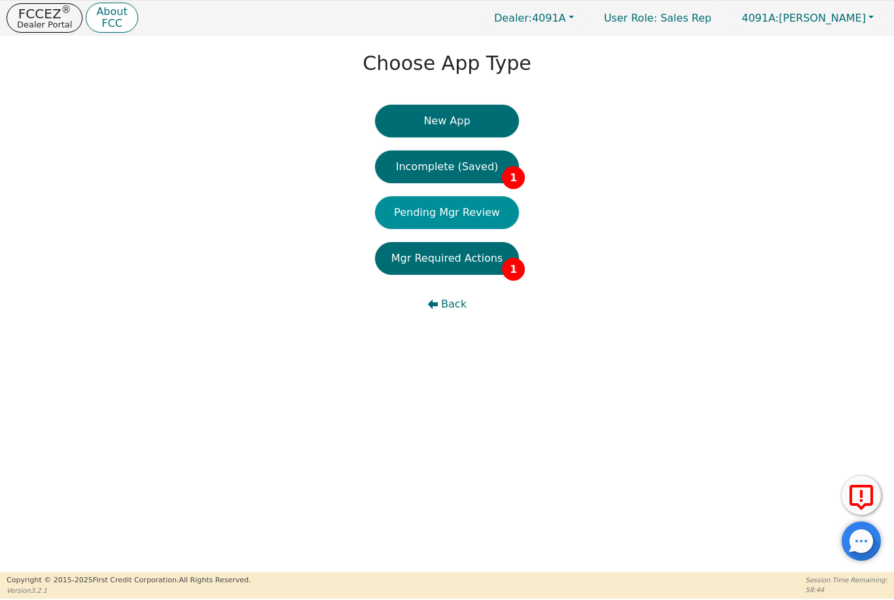
click at [486, 220] on button "Pending Mgr Review" at bounding box center [447, 212] width 144 height 33
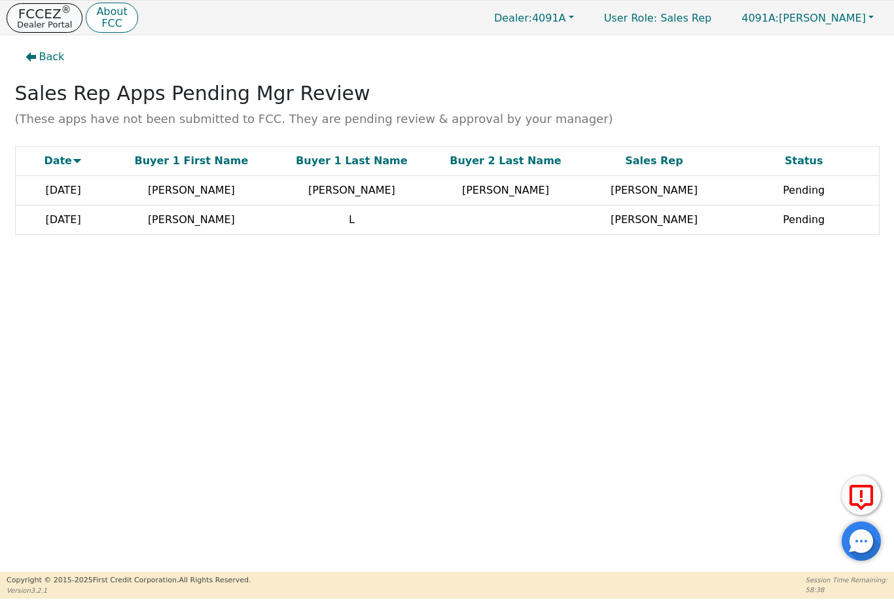
click at [57, 15] on p "FCCEZ ®" at bounding box center [44, 13] width 55 height 13
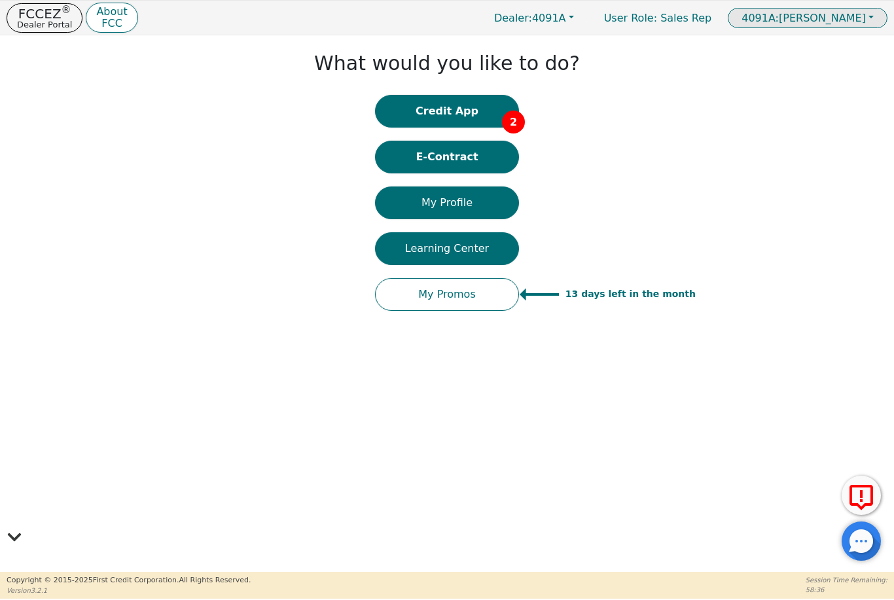
click at [861, 9] on button "4091A: [PERSON_NAME]" at bounding box center [808, 18] width 160 height 20
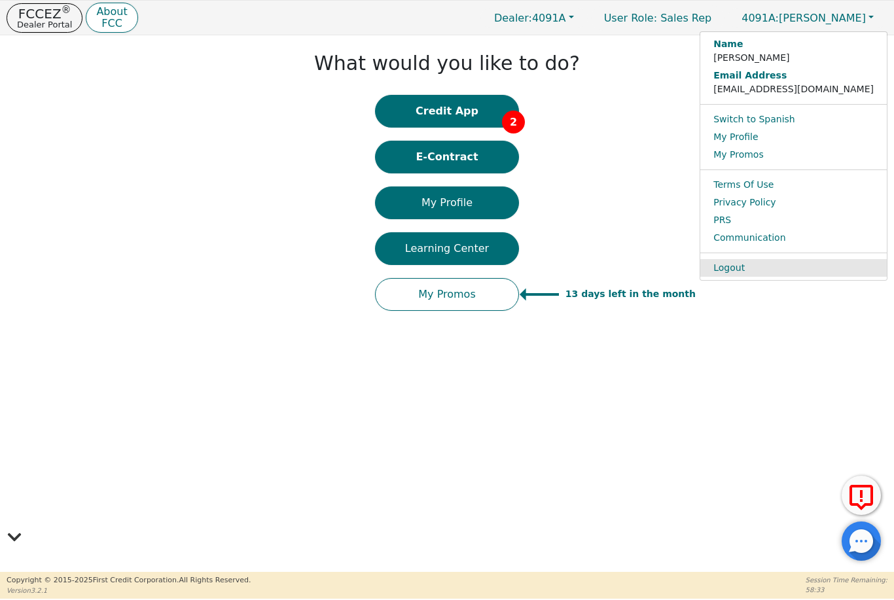
click at [766, 272] on link "Logout" at bounding box center [793, 268] width 187 height 18
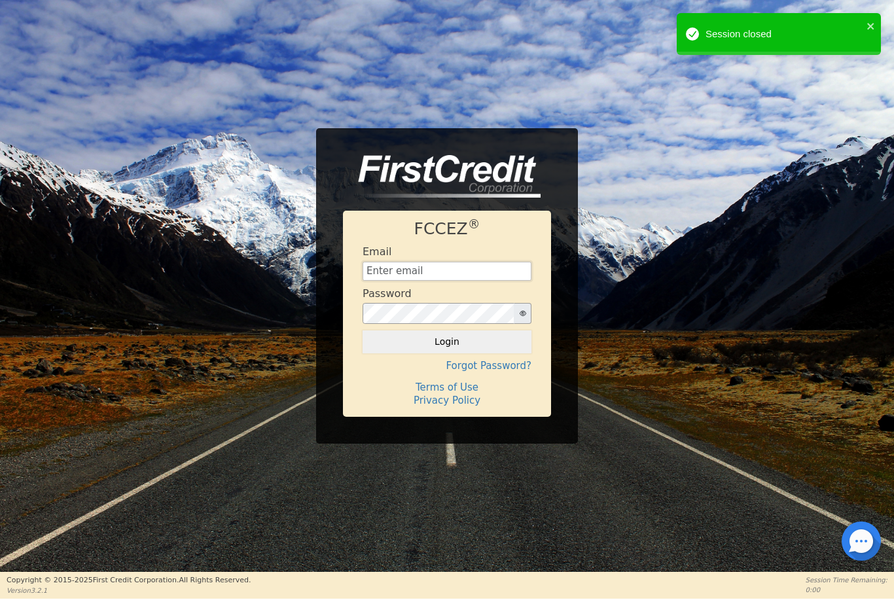
click at [472, 280] on input "text" at bounding box center [447, 272] width 169 height 20
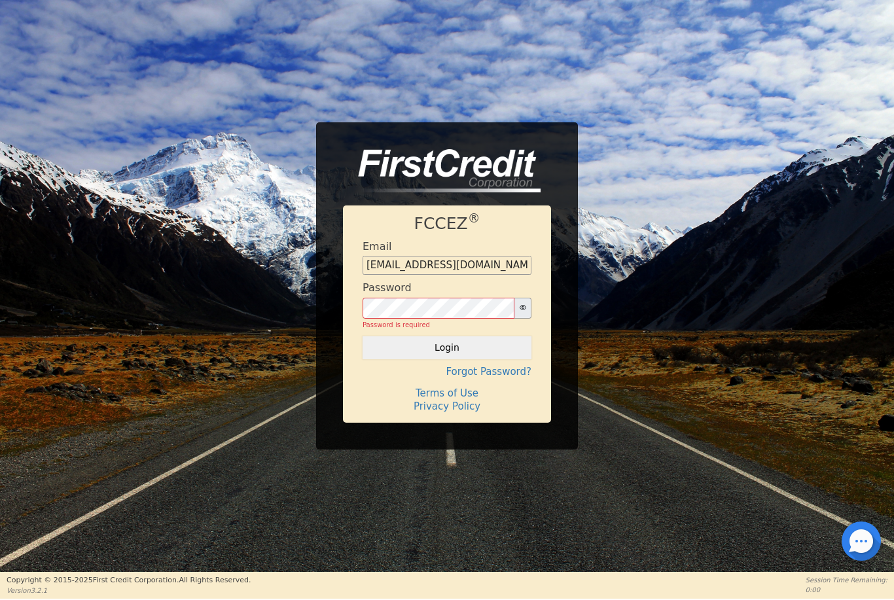
click at [433, 290] on div "Password Password is required" at bounding box center [447, 305] width 169 height 48
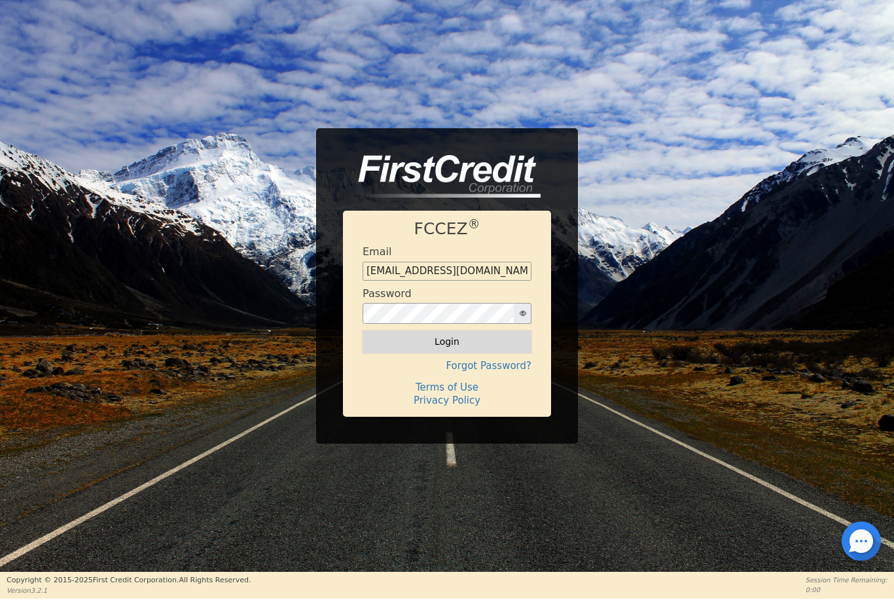
click at [442, 338] on button "Login" at bounding box center [447, 341] width 169 height 22
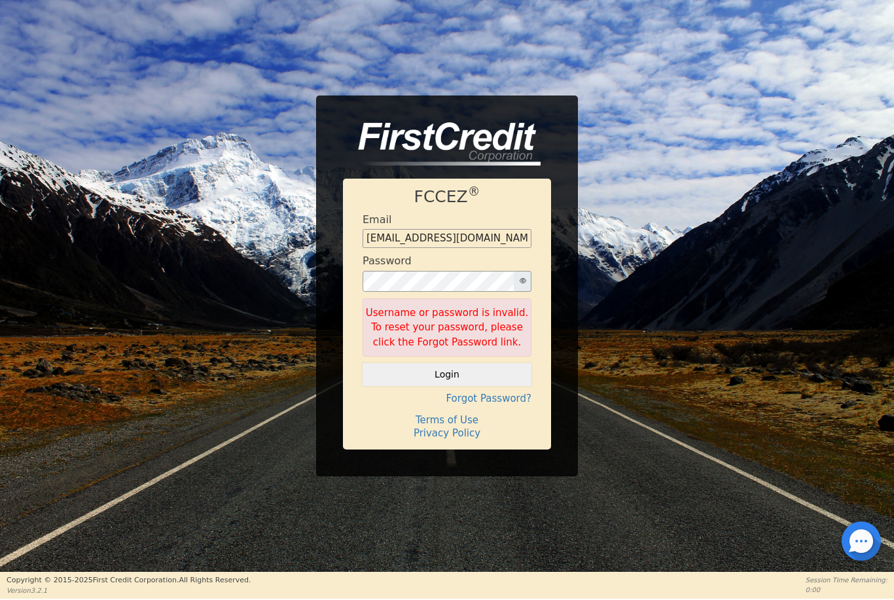
click at [524, 272] on button "button" at bounding box center [523, 281] width 18 height 21
click at [471, 370] on button "Login" at bounding box center [447, 374] width 169 height 22
type input "[EMAIL_ADDRESS][DOMAIN_NAME]"
click at [499, 376] on button "Login" at bounding box center [447, 374] width 169 height 22
click at [490, 376] on button "Login" at bounding box center [447, 374] width 169 height 22
